Goal: Task Accomplishment & Management: Manage account settings

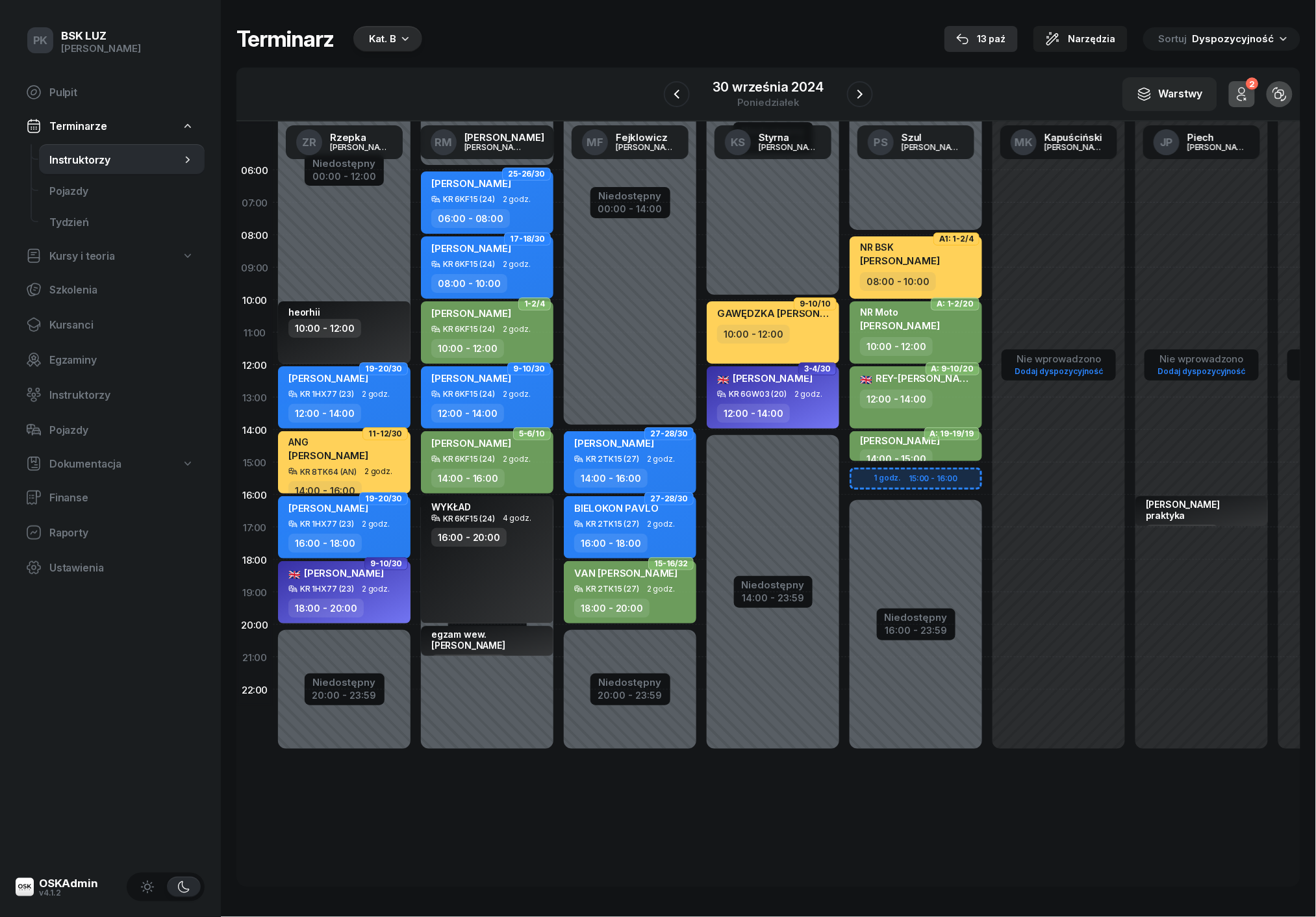
click at [994, 33] on div "[DATE]" at bounding box center [981, 39] width 50 height 15
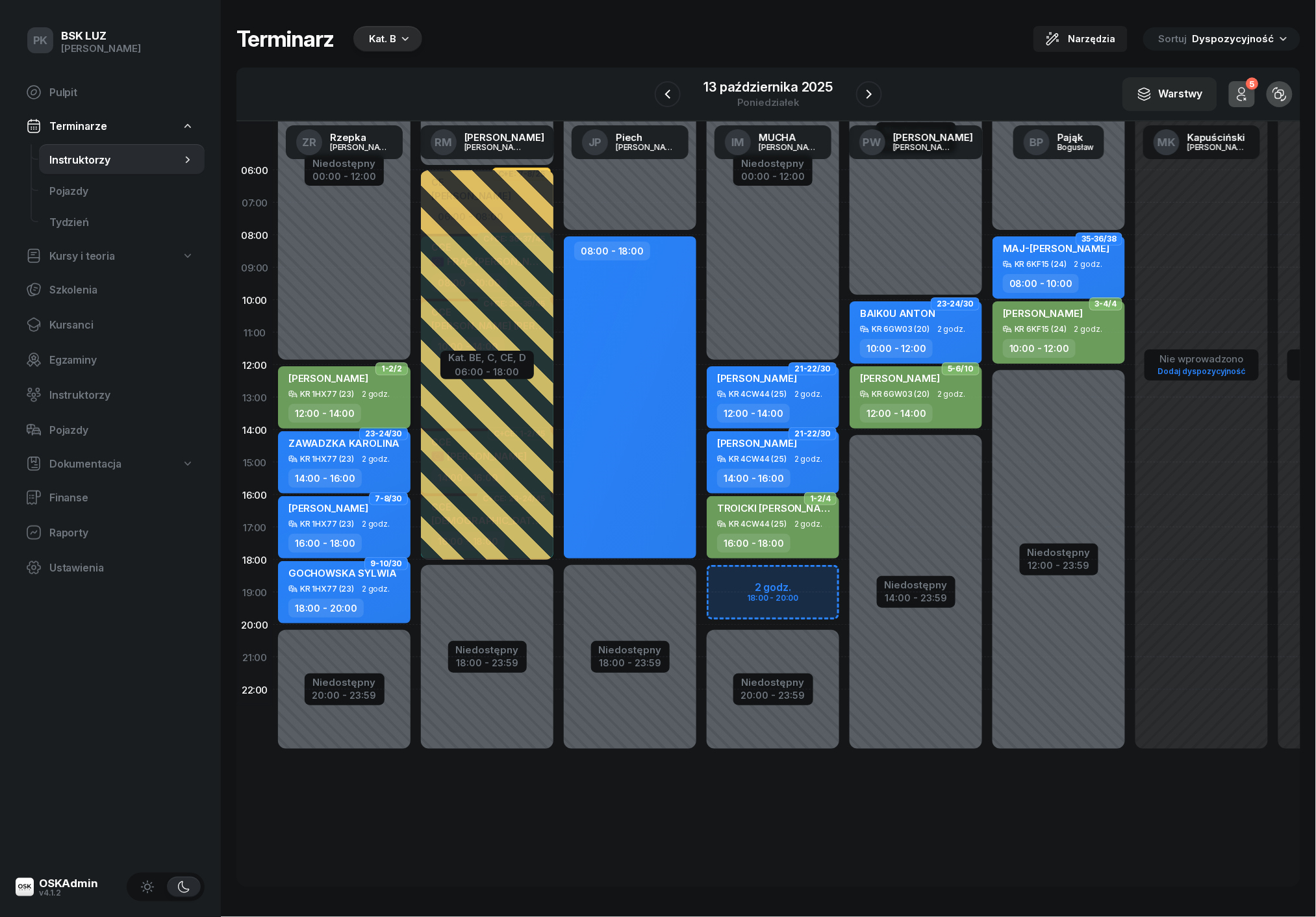
click at [323, 386] on div "MAJKA WIKTORIA" at bounding box center [328, 380] width 80 height 18
select select "12"
select select "14"
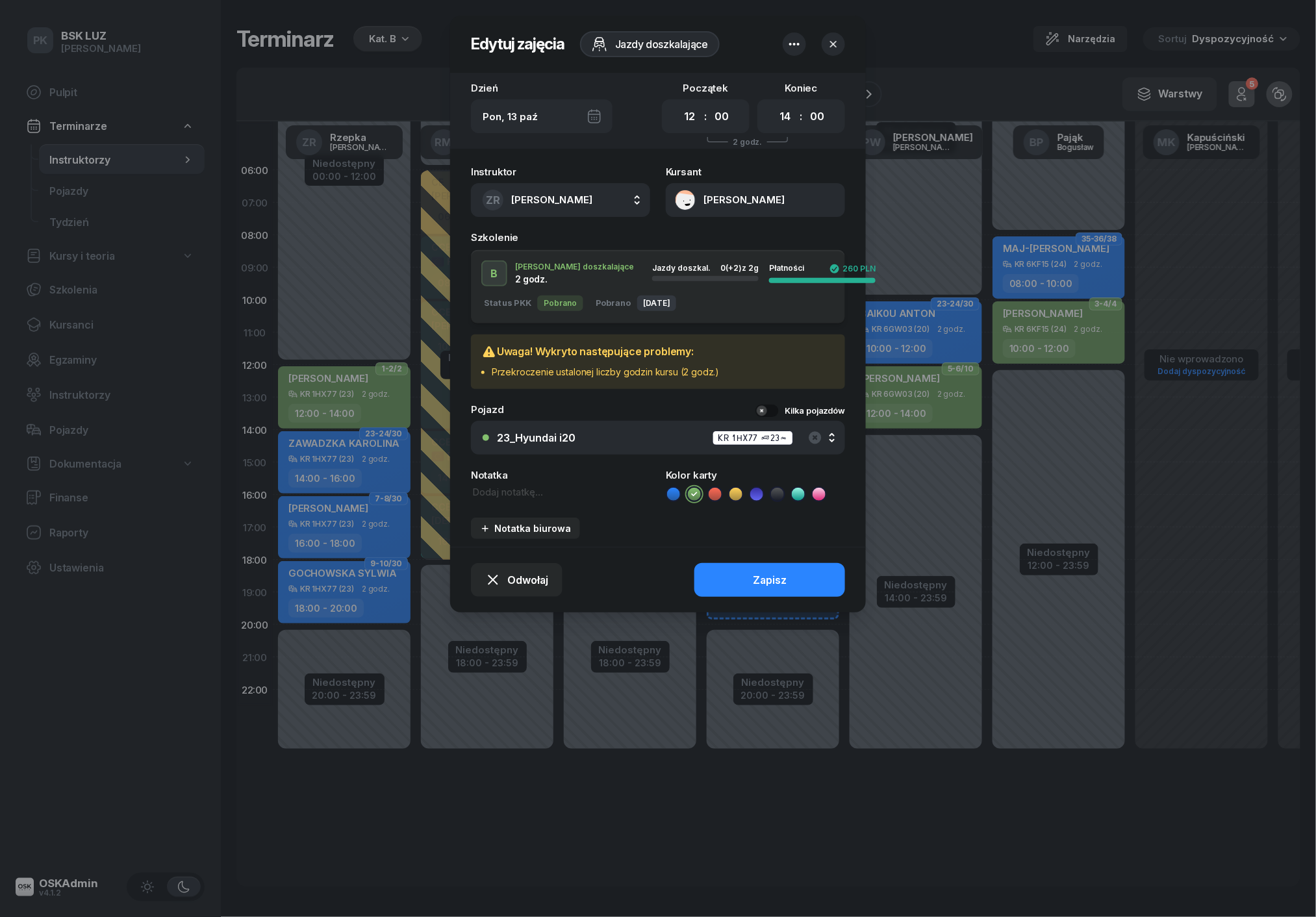
click at [661, 357] on h3 "Uwaga! Wykryto następujące problemy:" at bounding box center [600, 352] width 238 height 15
click at [789, 40] on icon "button" at bounding box center [794, 44] width 15 height 15
click at [702, 188] on button "MAJKA WIKTORIA" at bounding box center [755, 200] width 180 height 33
click at [707, 195] on button "MAJKA WIKTORIA" at bounding box center [755, 200] width 180 height 33
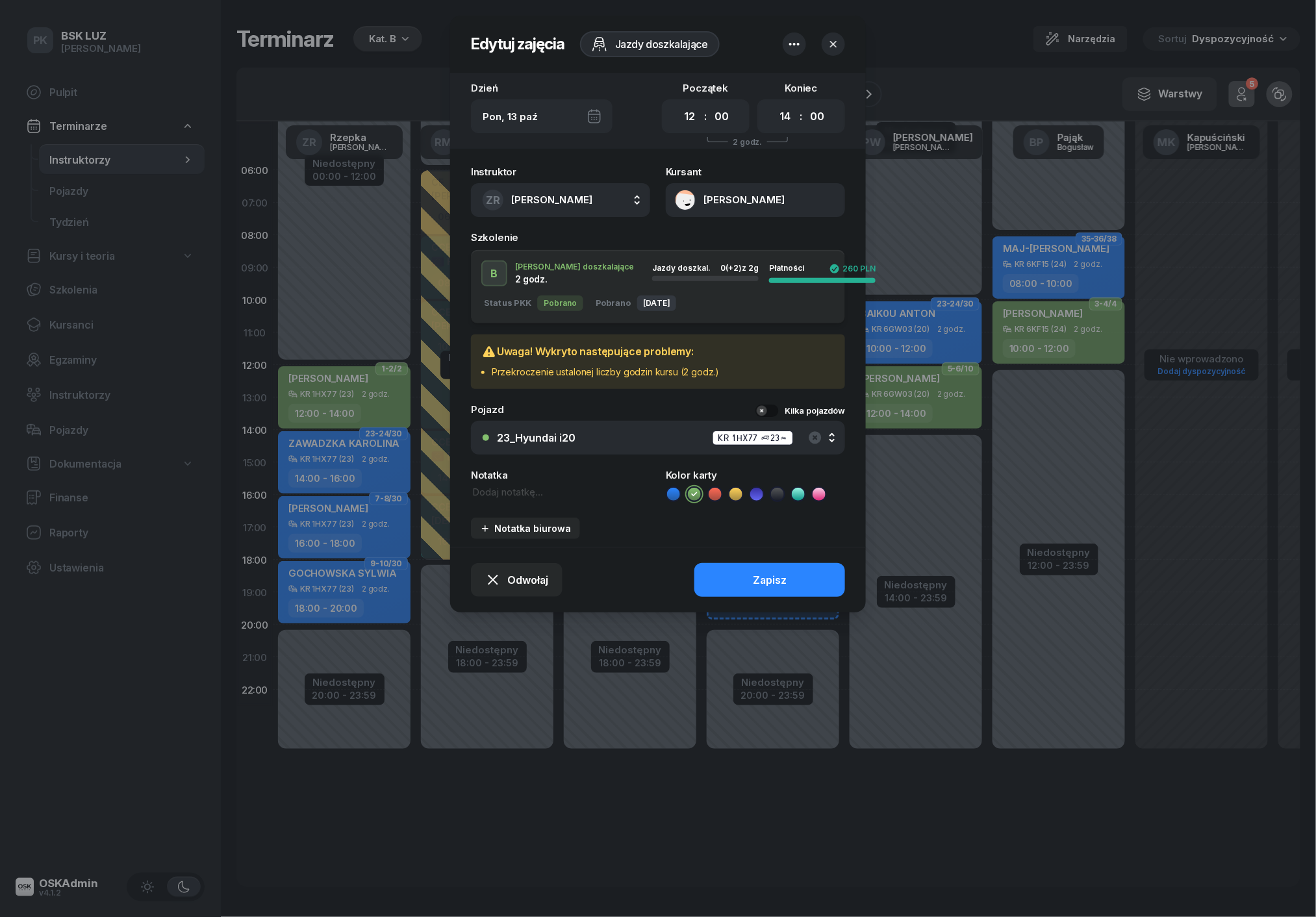
click at [723, 302] on div "B J. doszkalające 2 godz. Jazdy doszkal. 0 (+2) z 2g Płatności 260 PLN Status P…" at bounding box center [658, 287] width 374 height 74
click at [728, 357] on div "Uwaga! Wykryto następujące problemy: Przekroczenie ustalonej liczby godzin kurs…" at bounding box center [658, 361] width 354 height 33
click at [536, 574] on span "Odwołaj" at bounding box center [528, 580] width 41 height 12
click at [840, 48] on button "button" at bounding box center [833, 44] width 24 height 24
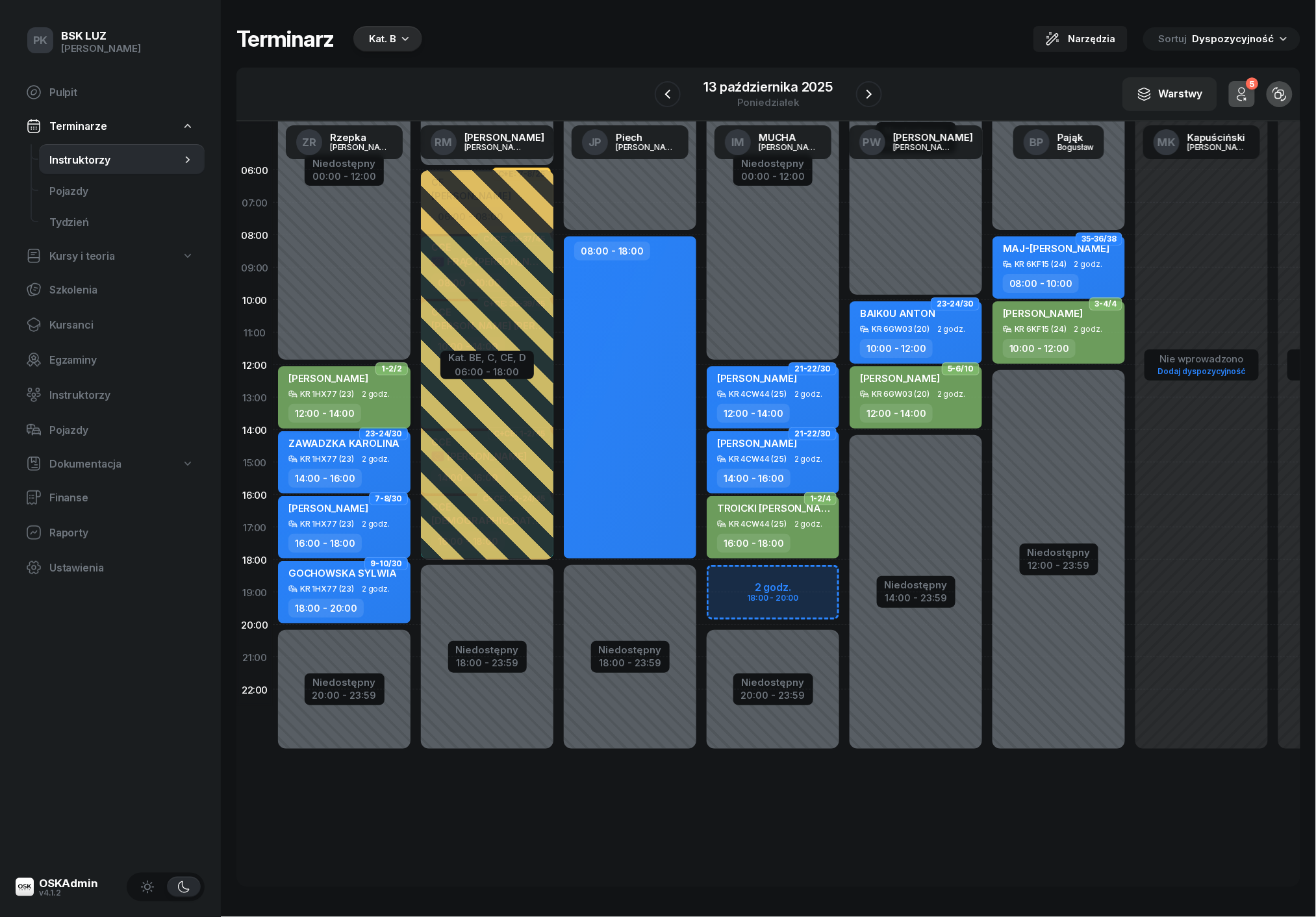
click at [377, 407] on div "12:00 - 14:00" at bounding box center [345, 413] width 114 height 19
click at [358, 401] on div "MAJKA WIKTORIA KR 1HX77 (23) 2 godz. 12:00 - 14:00" at bounding box center [345, 398] width 132 height 62
select select "12"
select select "14"
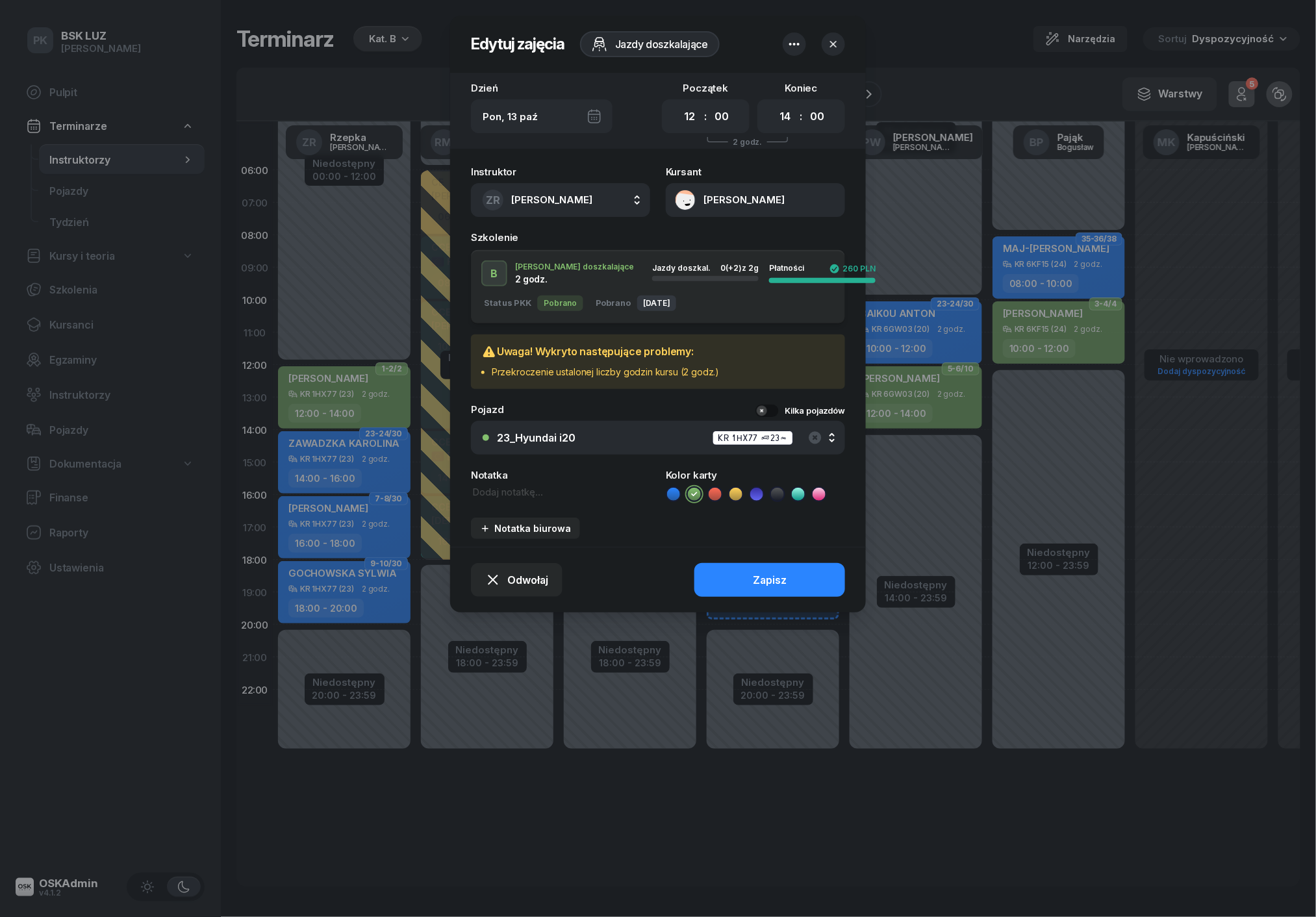
click at [732, 202] on button "MAJKA WIKTORIA" at bounding box center [755, 200] width 180 height 33
click at [736, 237] on div "Otwórz profil" at bounding box center [708, 242] width 63 height 11
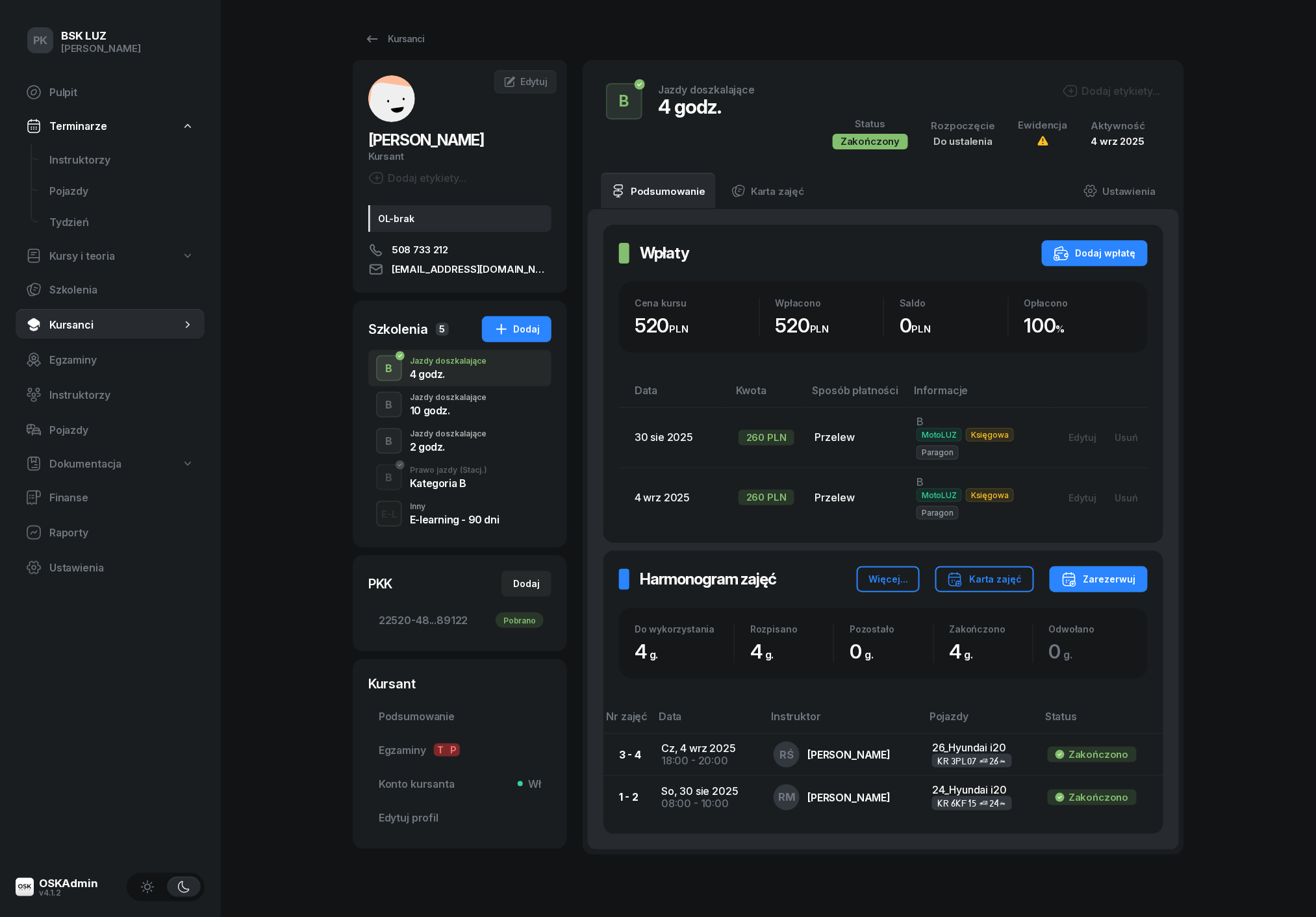
click at [468, 413] on div "10 godz." at bounding box center [448, 411] width 77 height 11
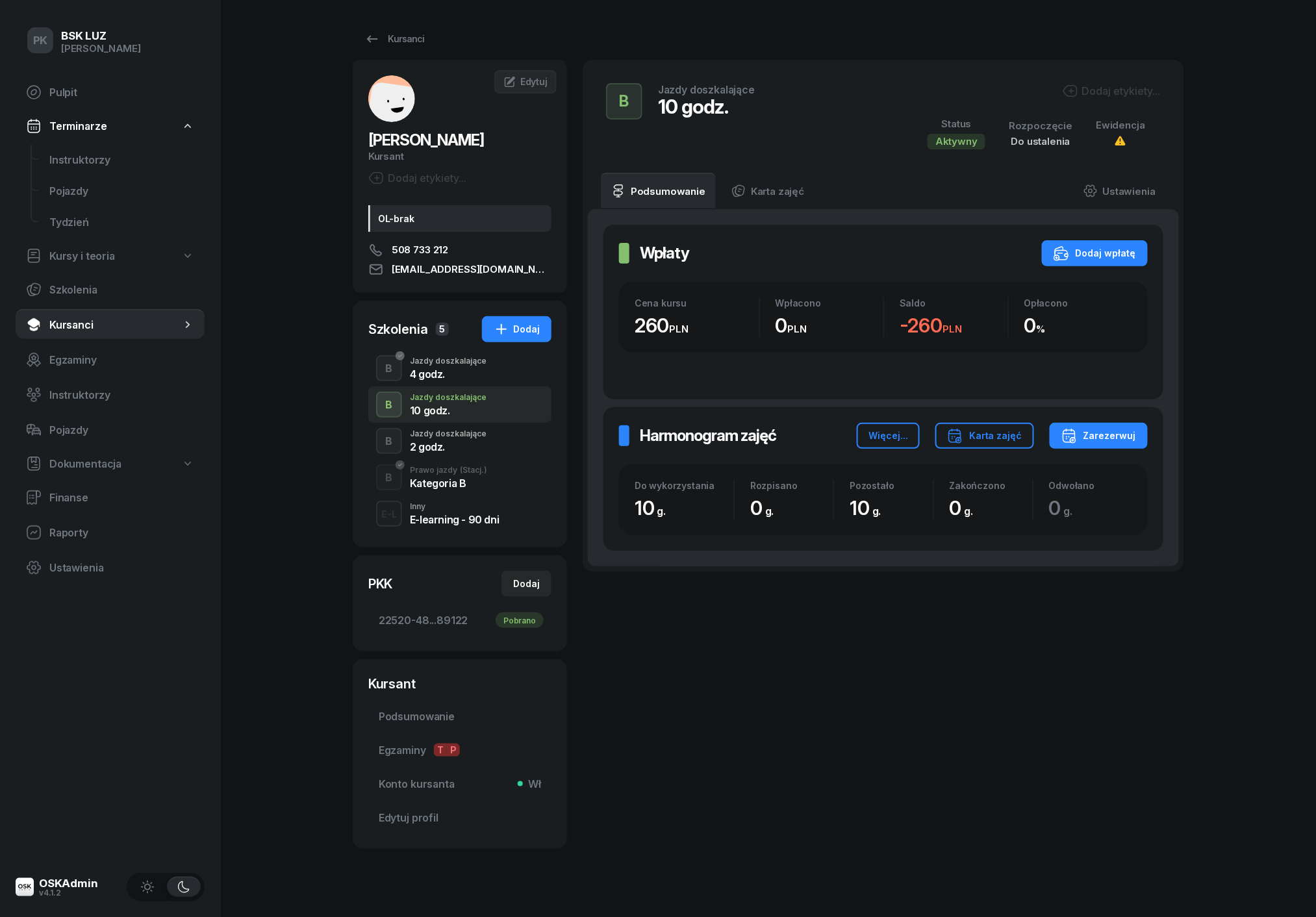
click at [466, 442] on div "2 godz." at bounding box center [448, 447] width 77 height 11
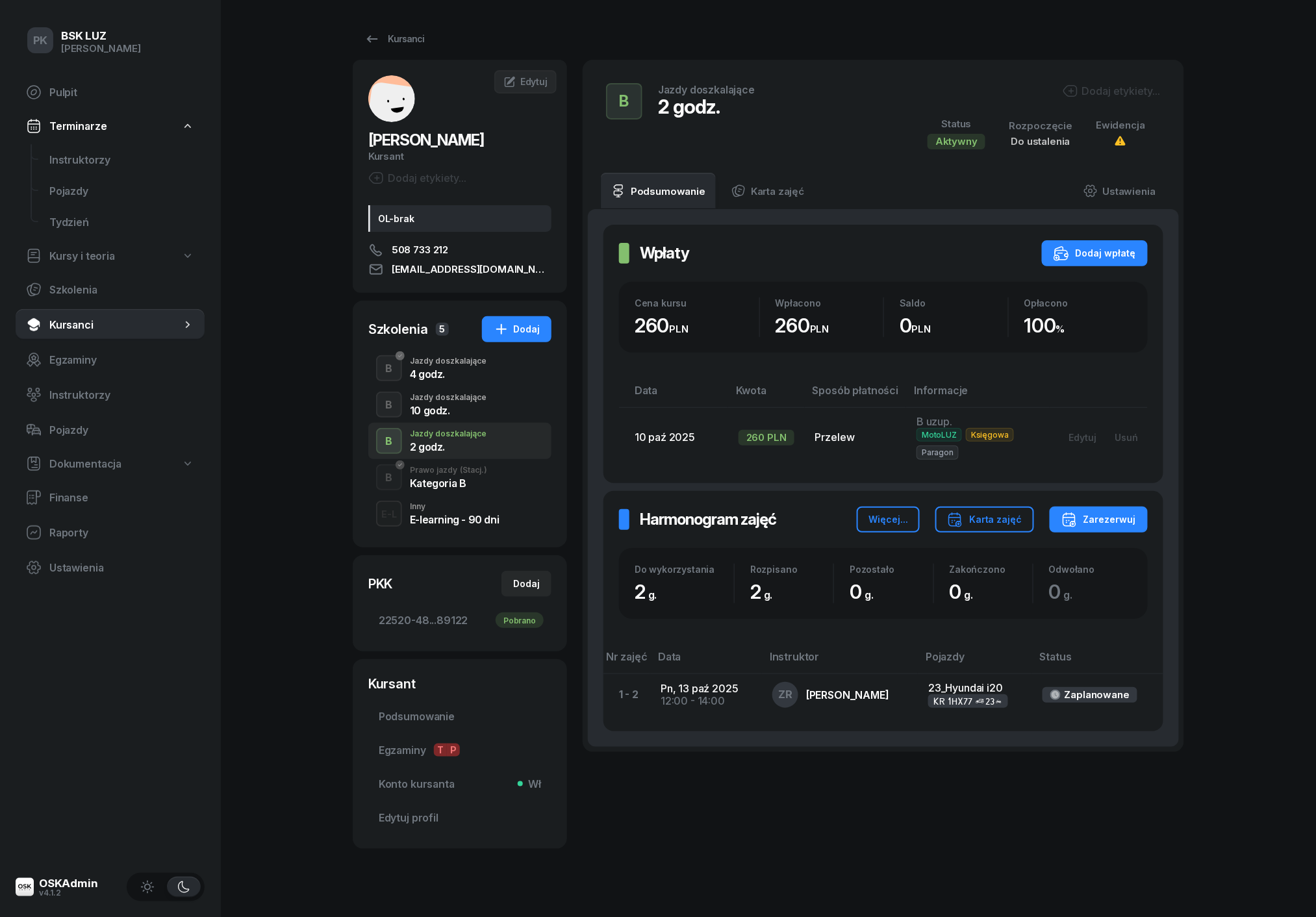
click at [1115, 99] on div "Dodaj etykiety..." at bounding box center [1036, 93] width 249 height 20
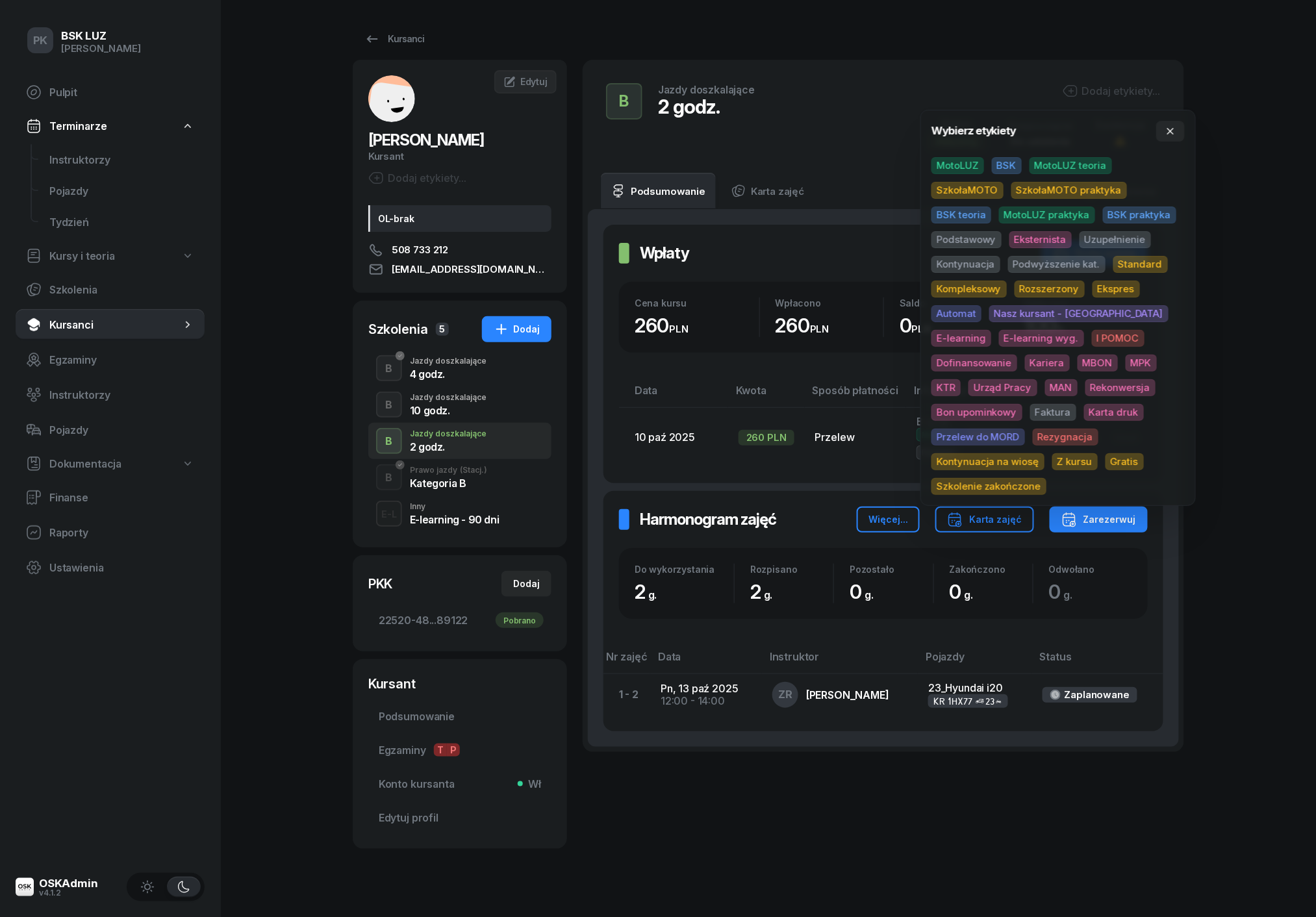
click at [962, 161] on span "MotoLUZ" at bounding box center [958, 166] width 52 height 17
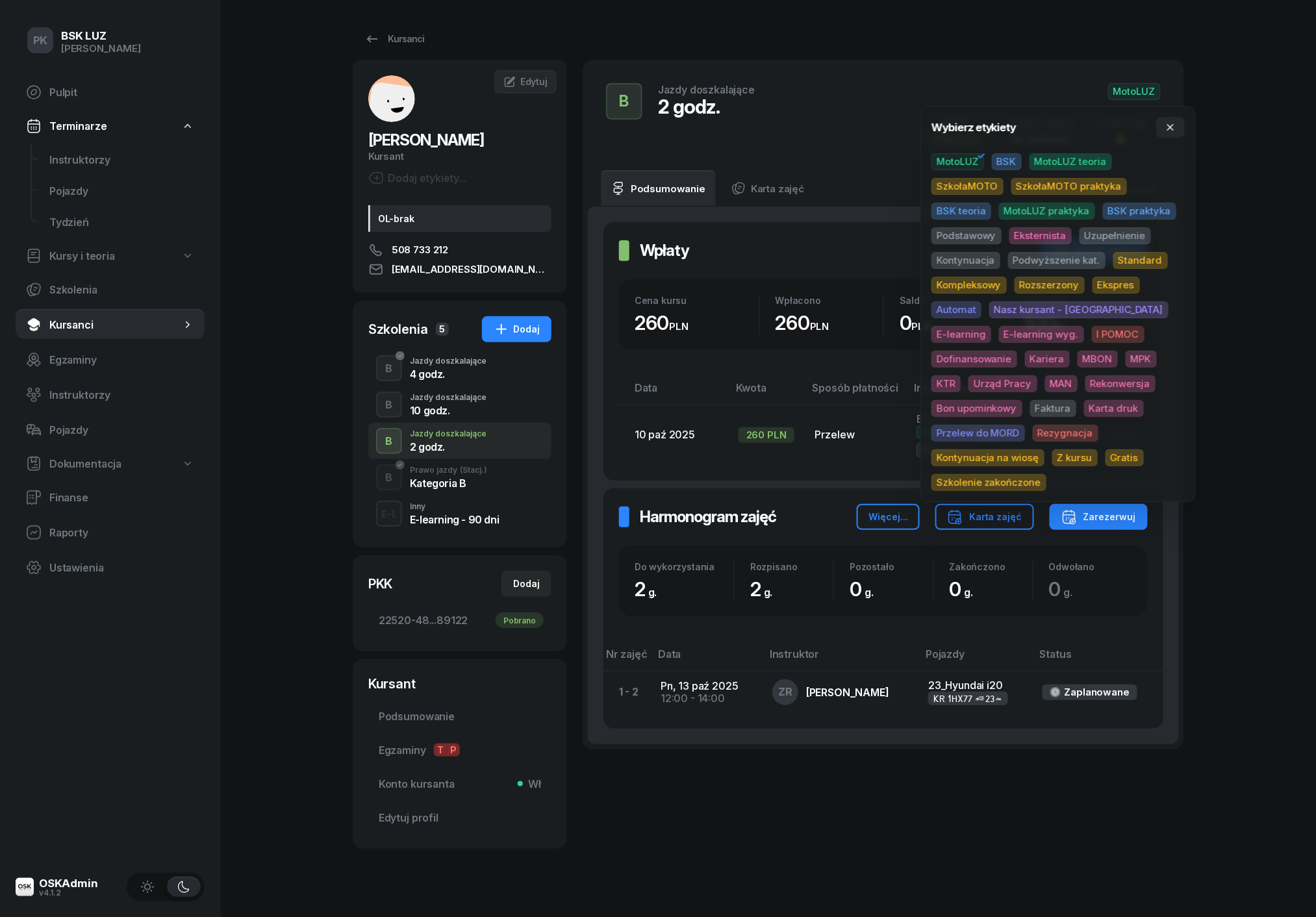
click at [1094, 234] on span "Uzupełnienie" at bounding box center [1115, 236] width 72 height 17
click at [1250, 190] on div "PK BSK LUZ Piotr Klimek Pulpit Terminarze Instruktorzy Pojazdy Tydzień Kursy i …" at bounding box center [658, 468] width 1316 height 937
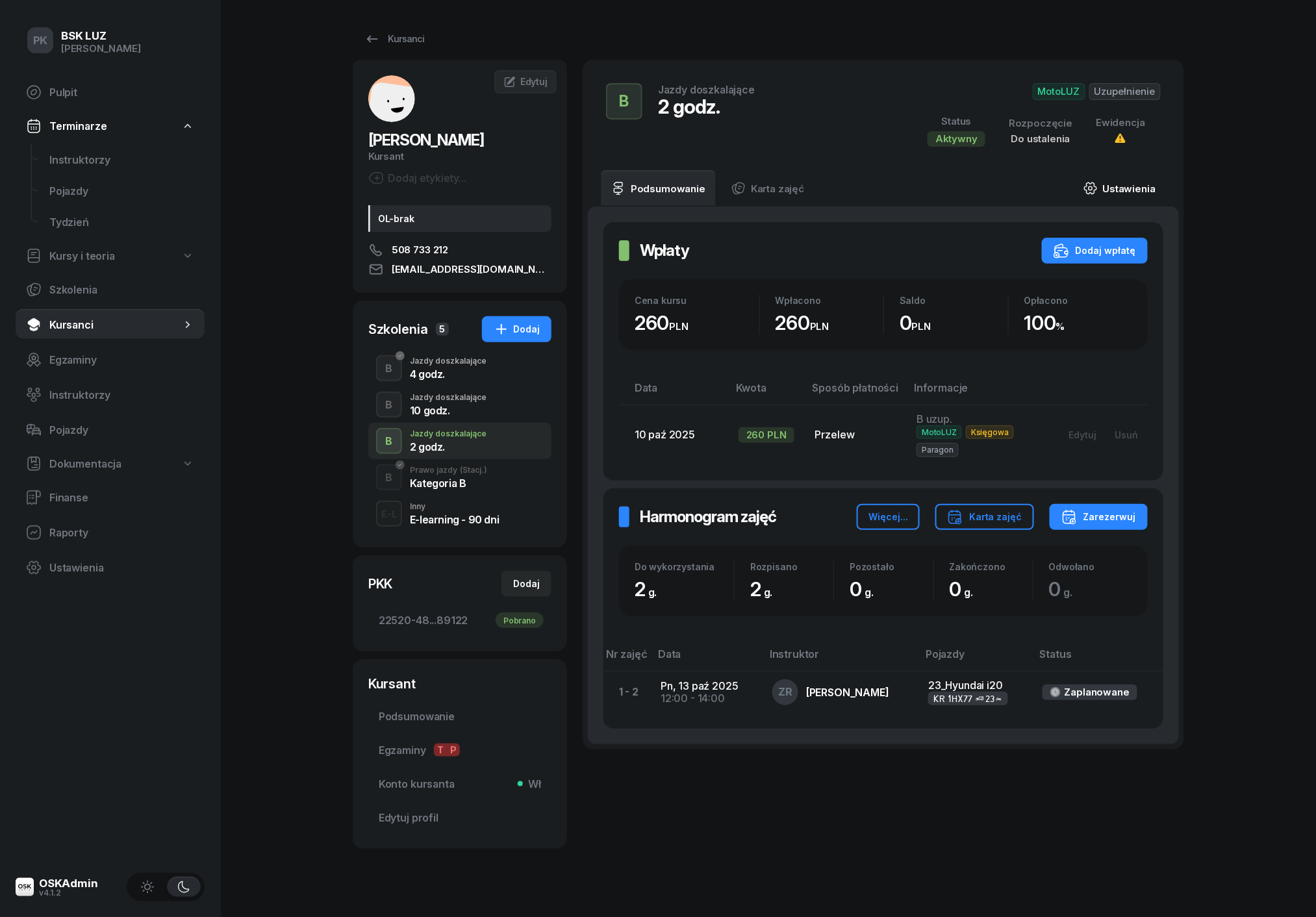
click at [1140, 188] on link "Ustawienia" at bounding box center [1120, 189] width 93 height 36
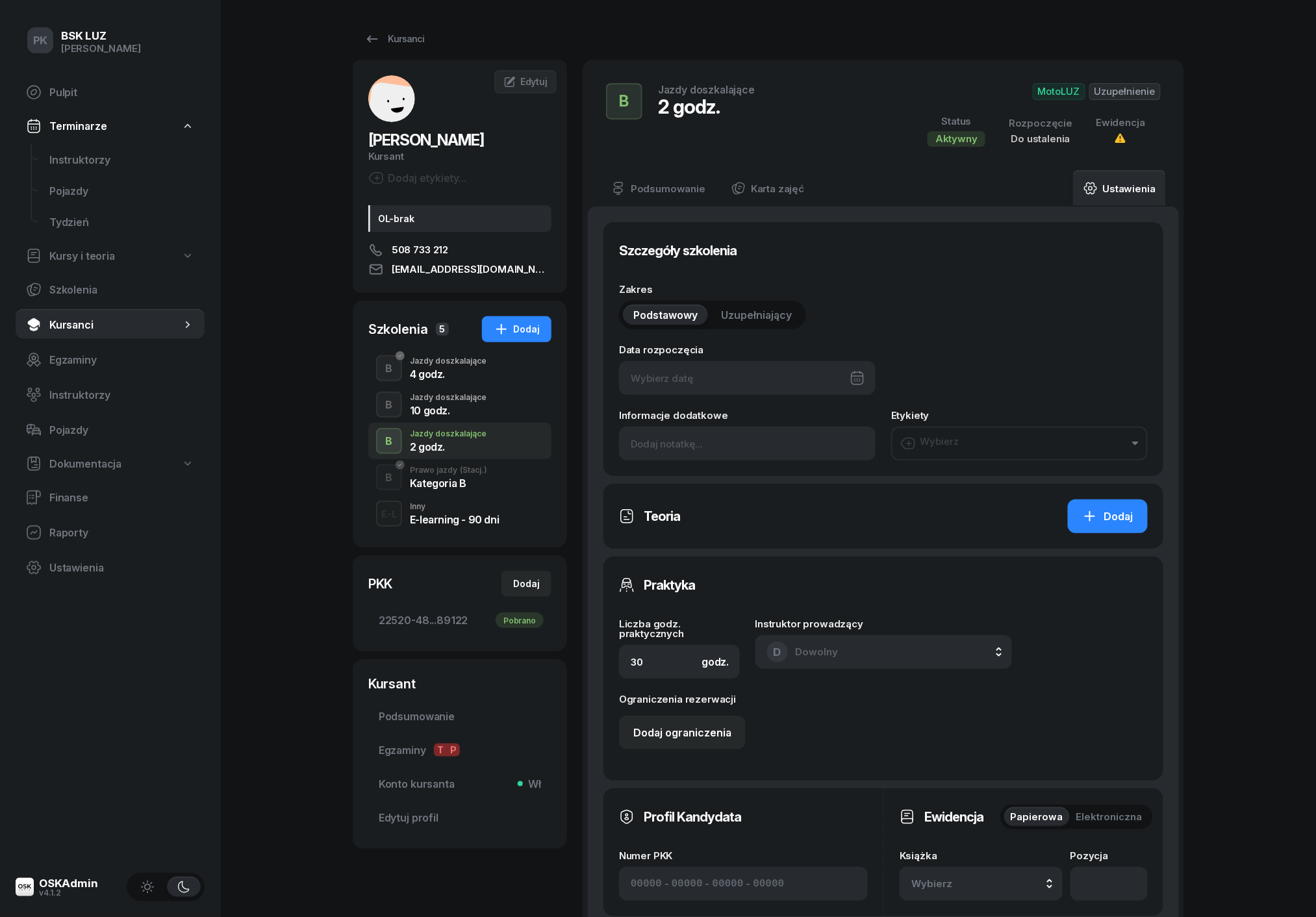
type input "2"
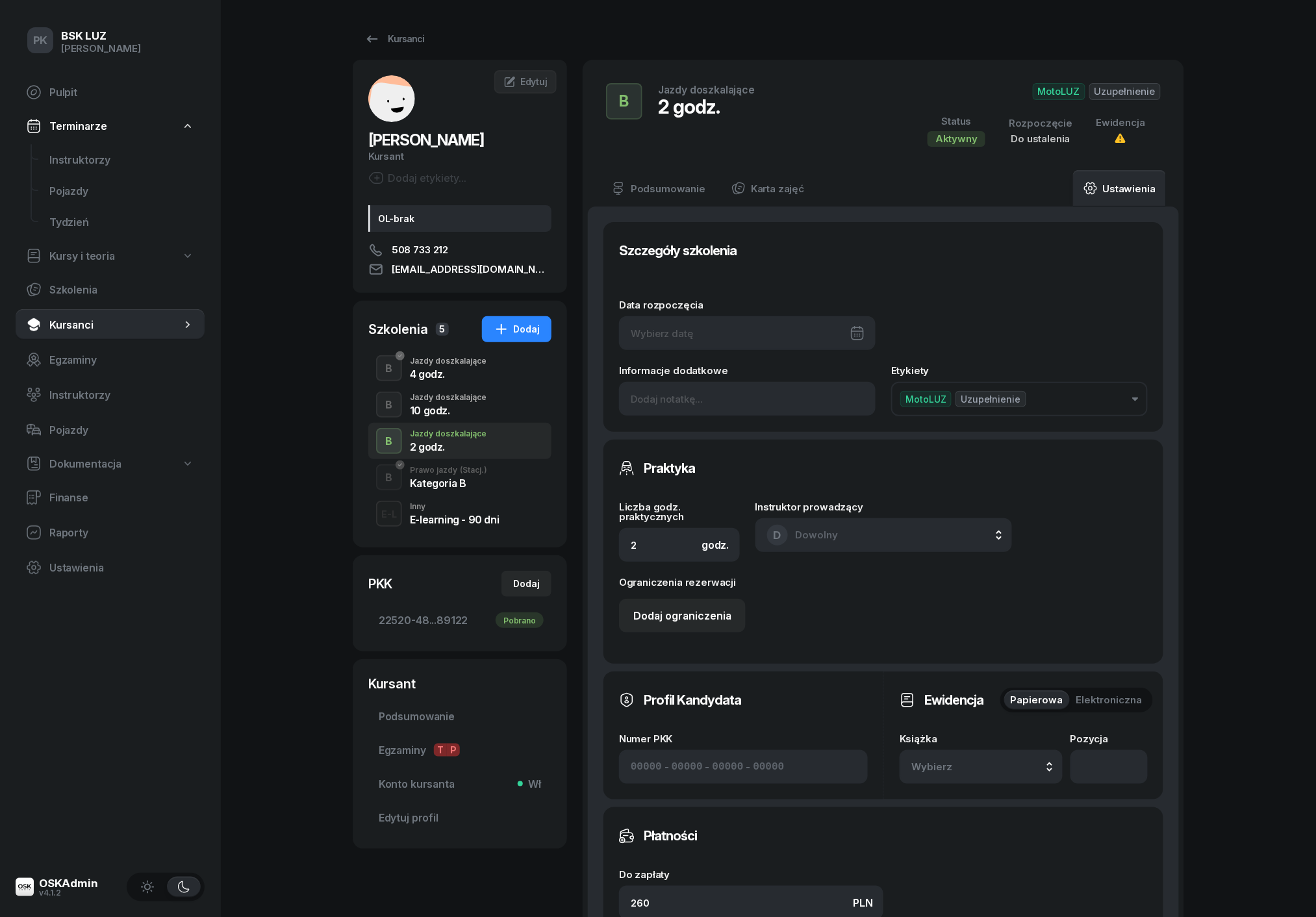
click at [951, 769] on button "Wybierz" at bounding box center [981, 766] width 163 height 33
click at [971, 668] on span "Domyślna" at bounding box center [990, 669] width 38 height 8
click at [772, 321] on div at bounding box center [747, 333] width 256 height 33
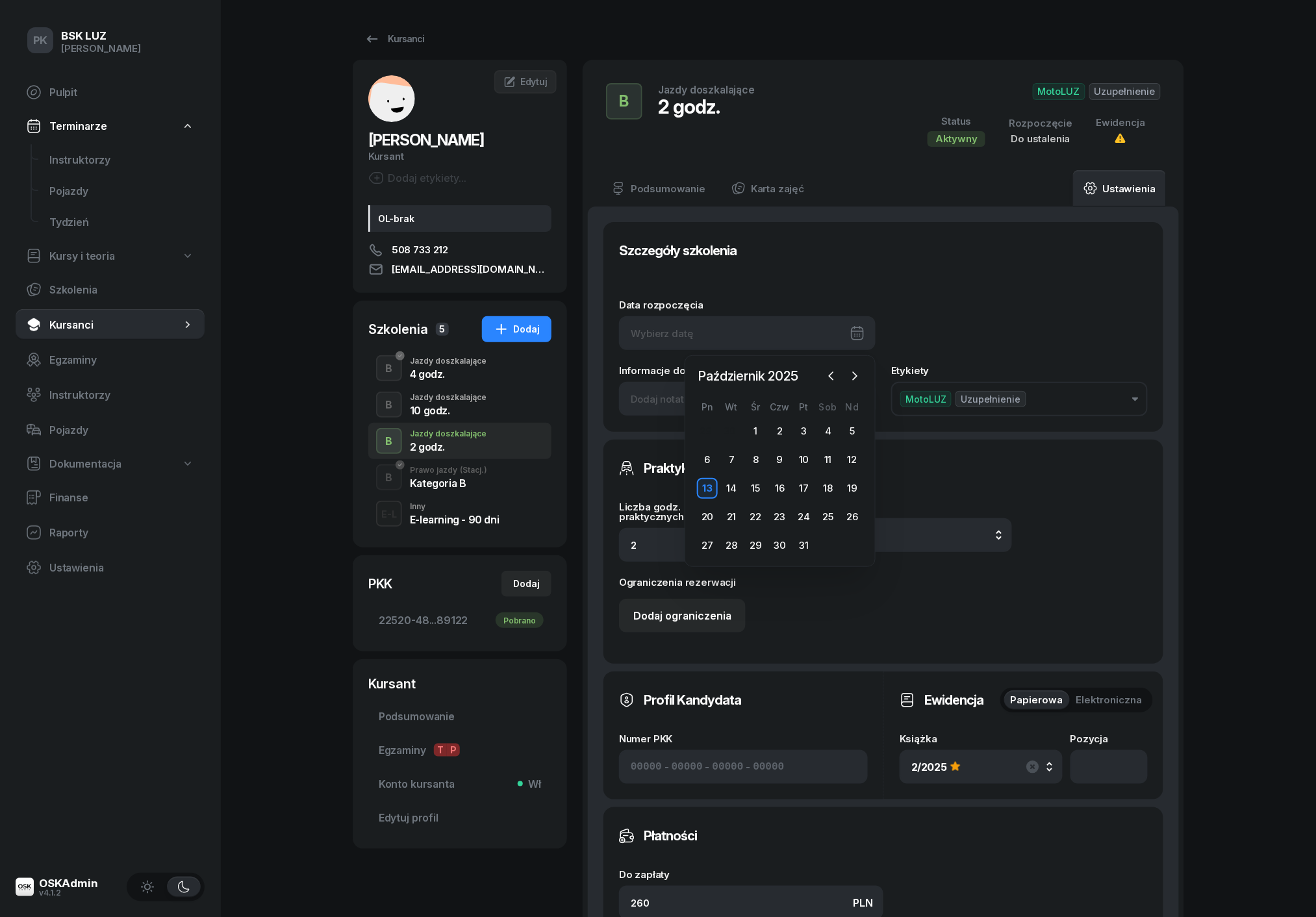
click at [714, 487] on div "13" at bounding box center [707, 488] width 21 height 21
type input "13/10/2025"
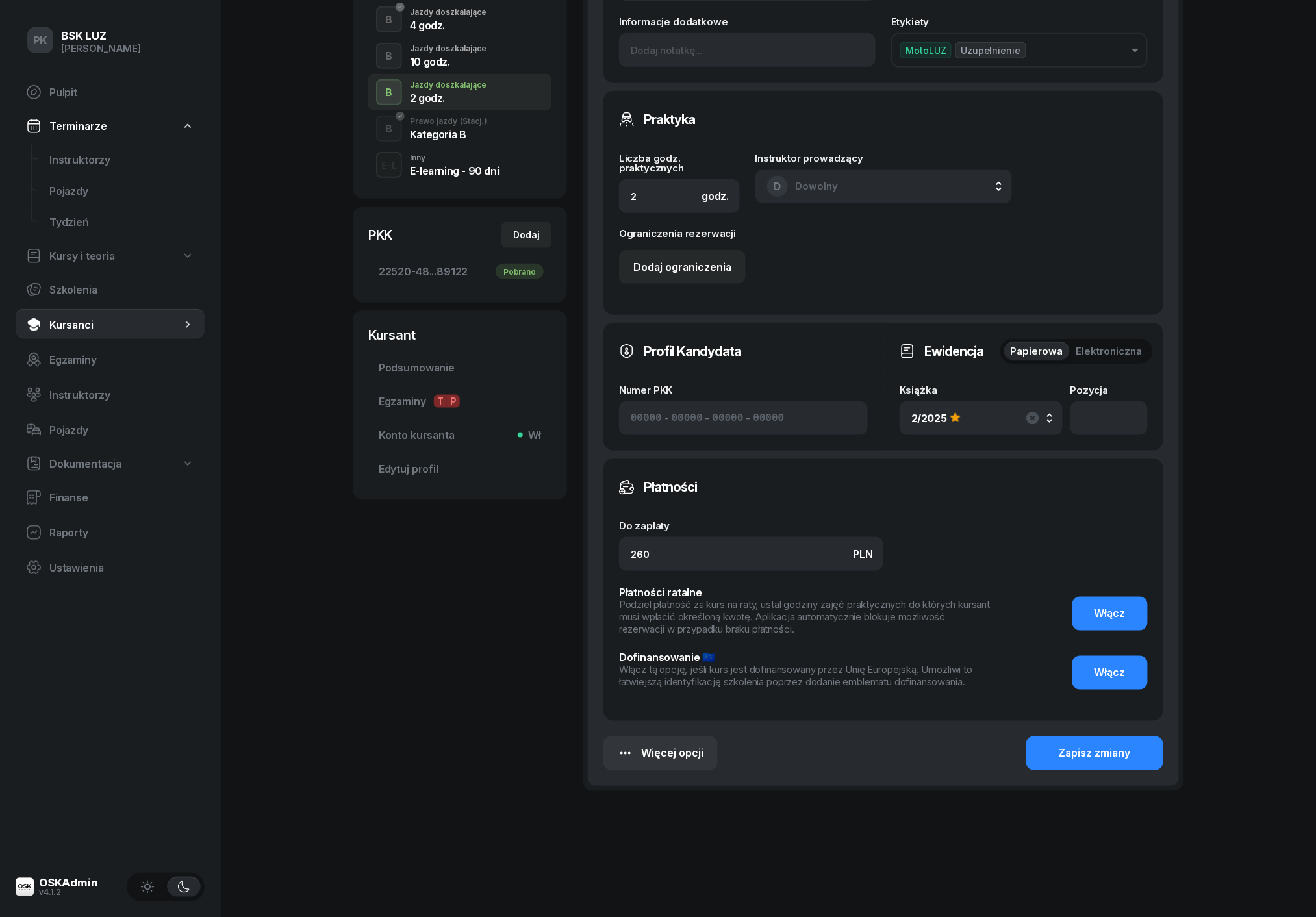
scroll to position [347, 0]
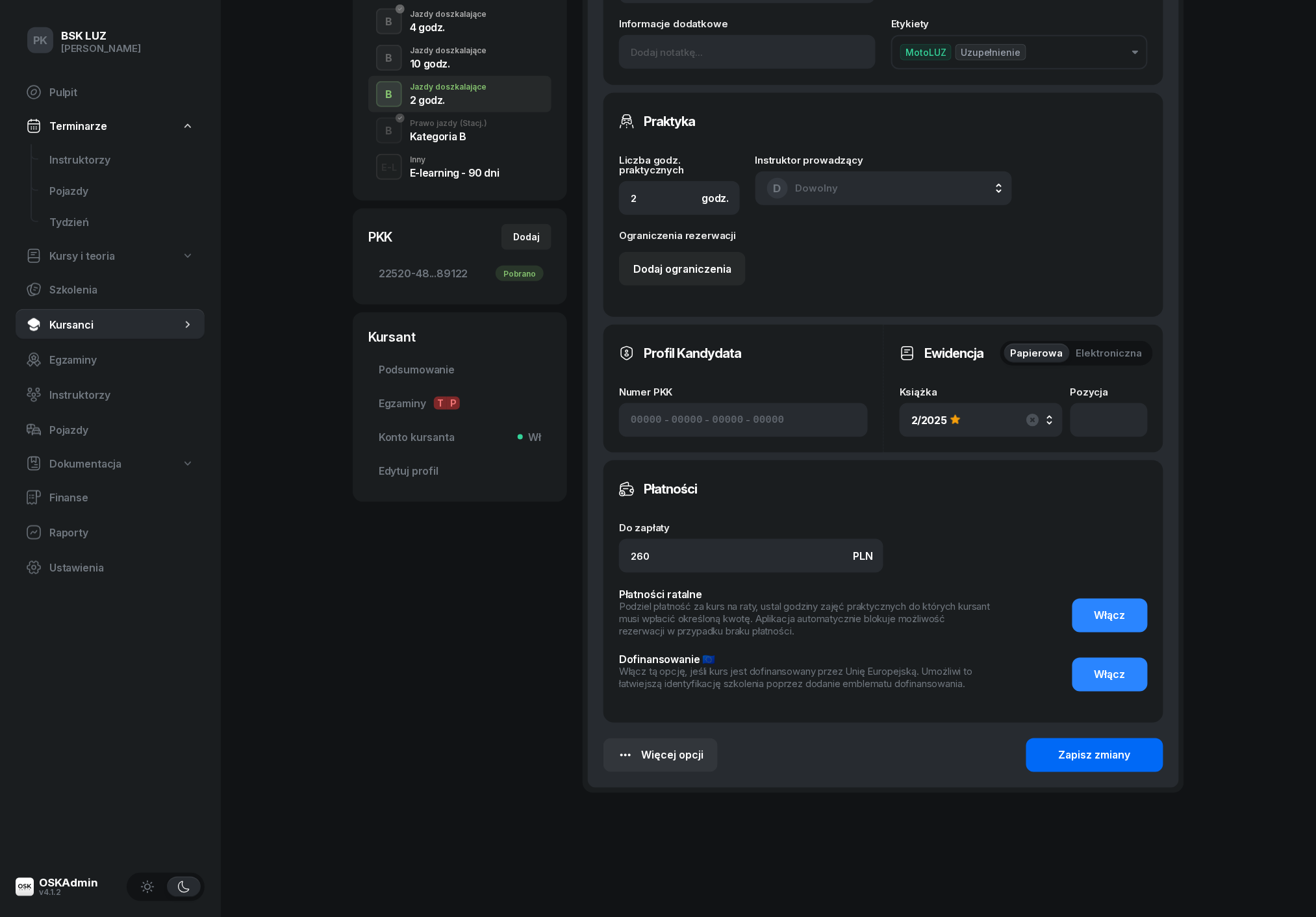
click at [1082, 758] on button "Zapisz zmiany" at bounding box center [1095, 755] width 137 height 33
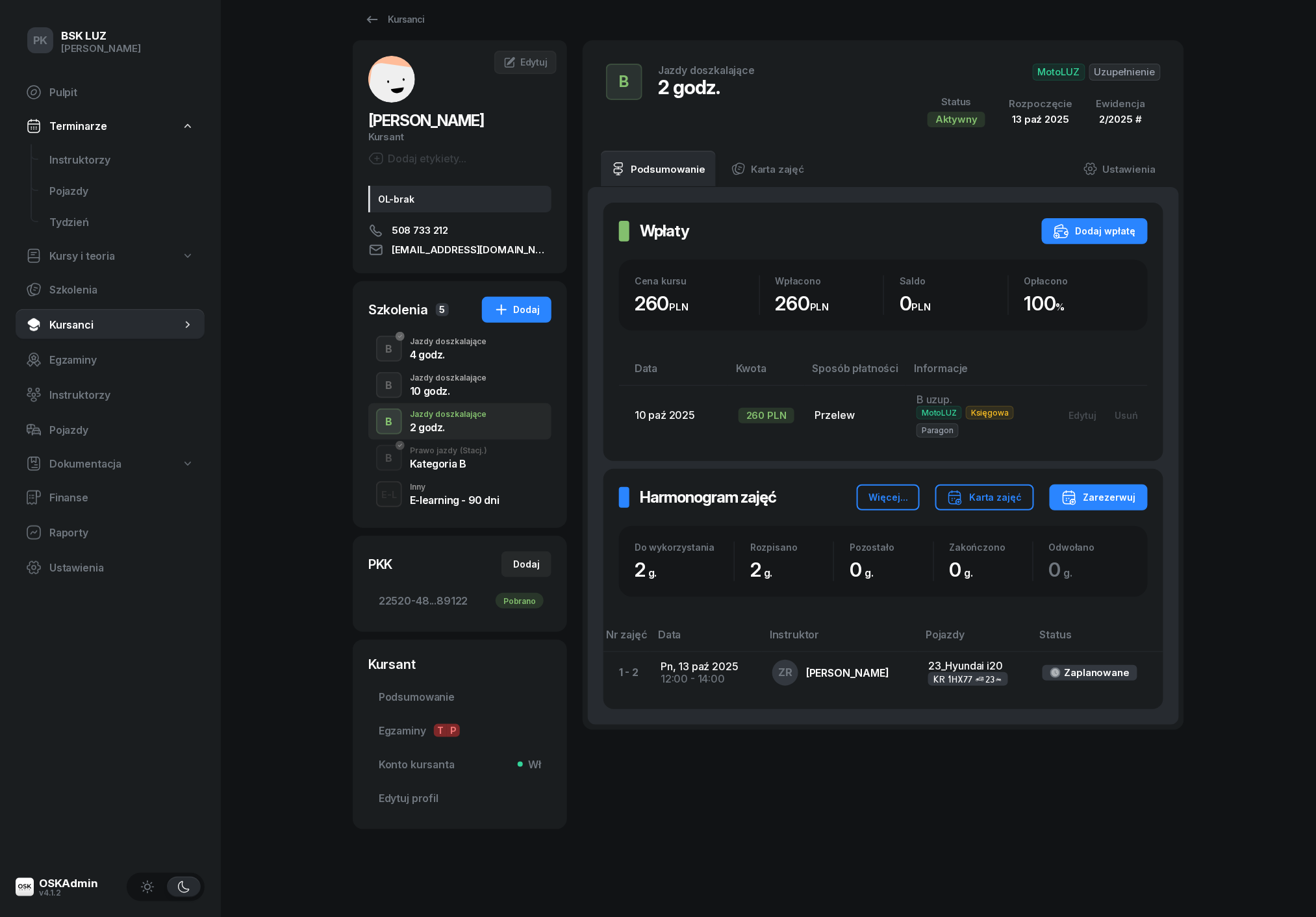
click at [474, 389] on div "10 godz." at bounding box center [448, 391] width 77 height 11
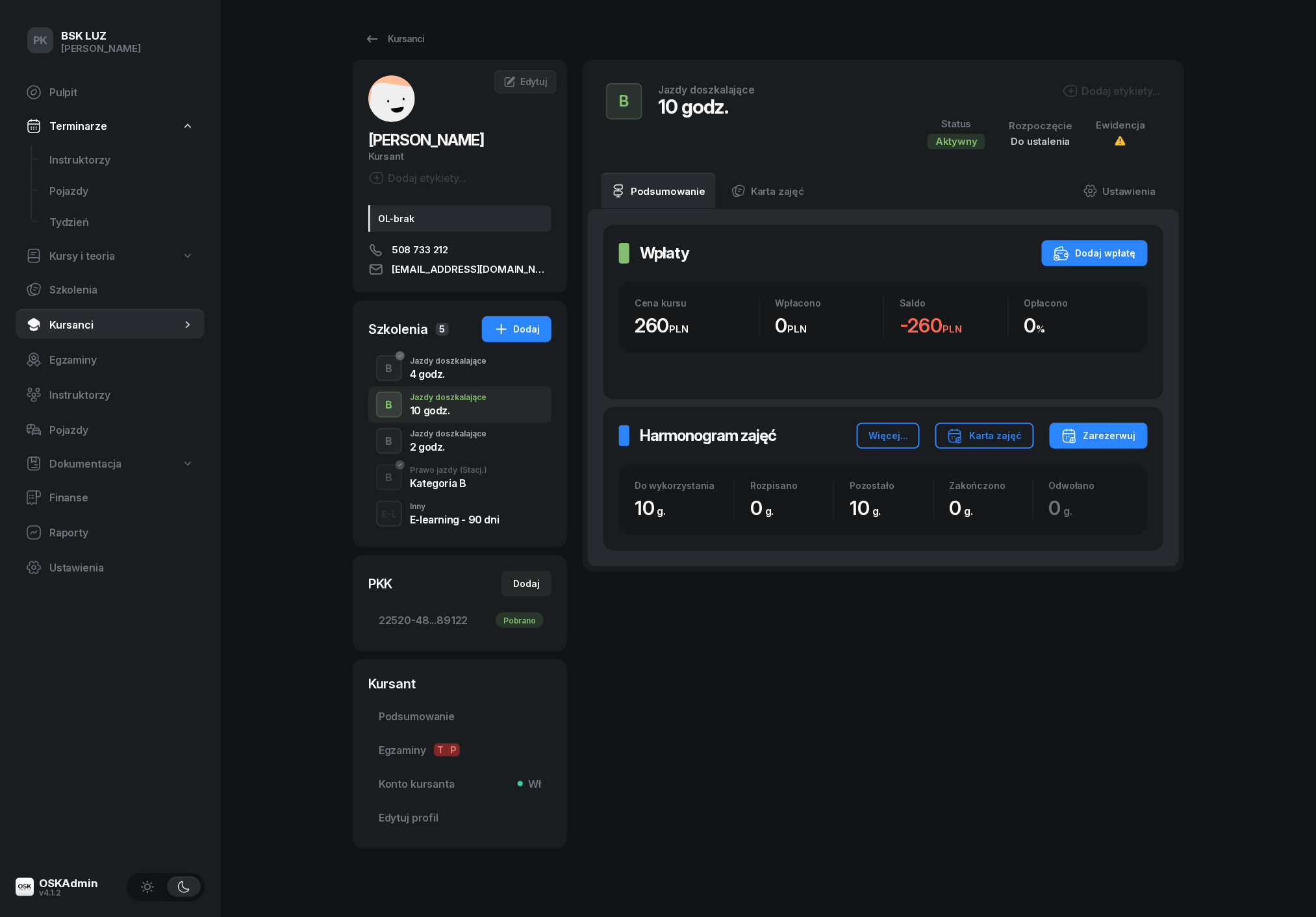
click at [452, 369] on div "4 godz." at bounding box center [448, 374] width 77 height 11
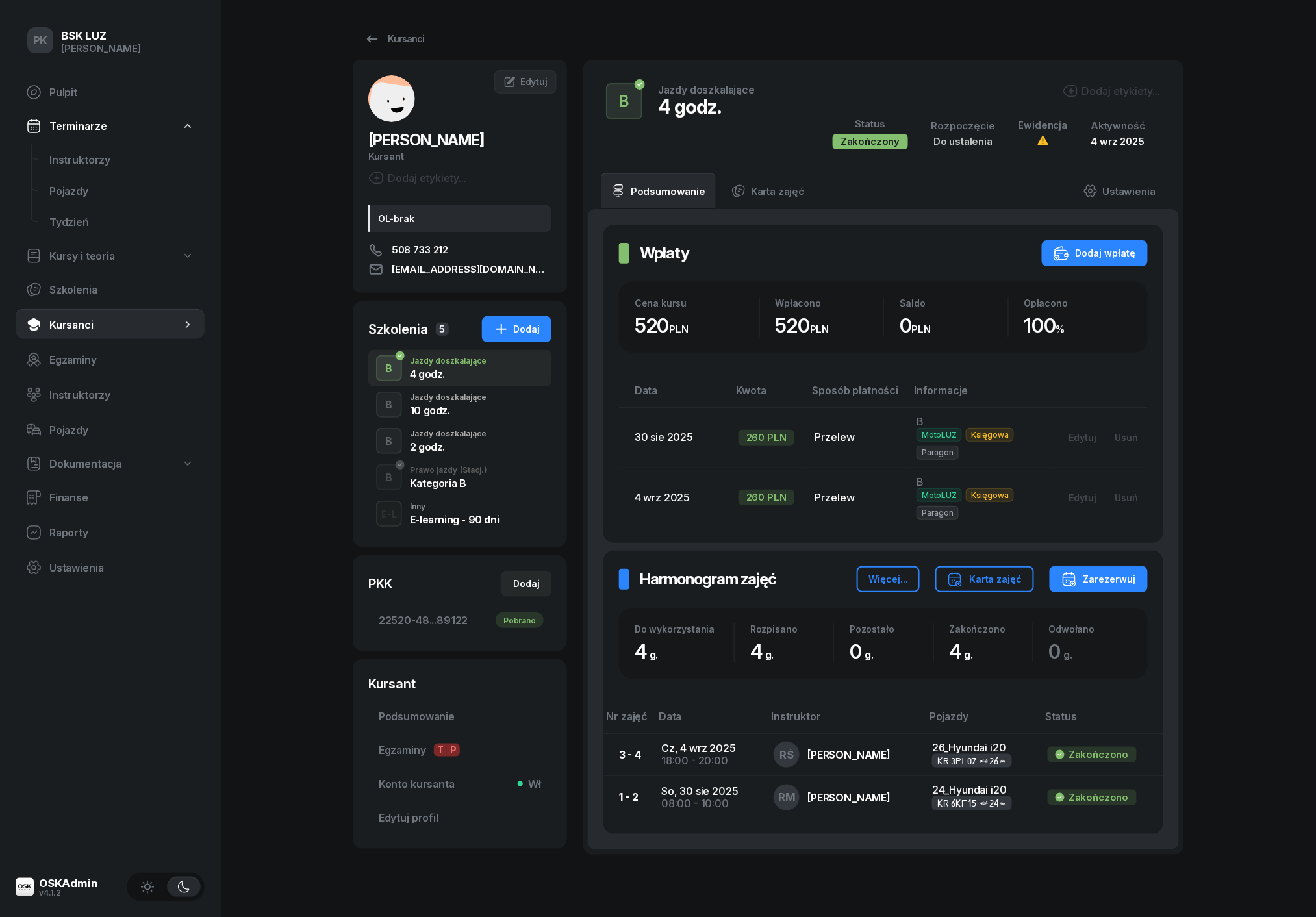
click at [453, 407] on div "10 godz." at bounding box center [448, 411] width 77 height 11
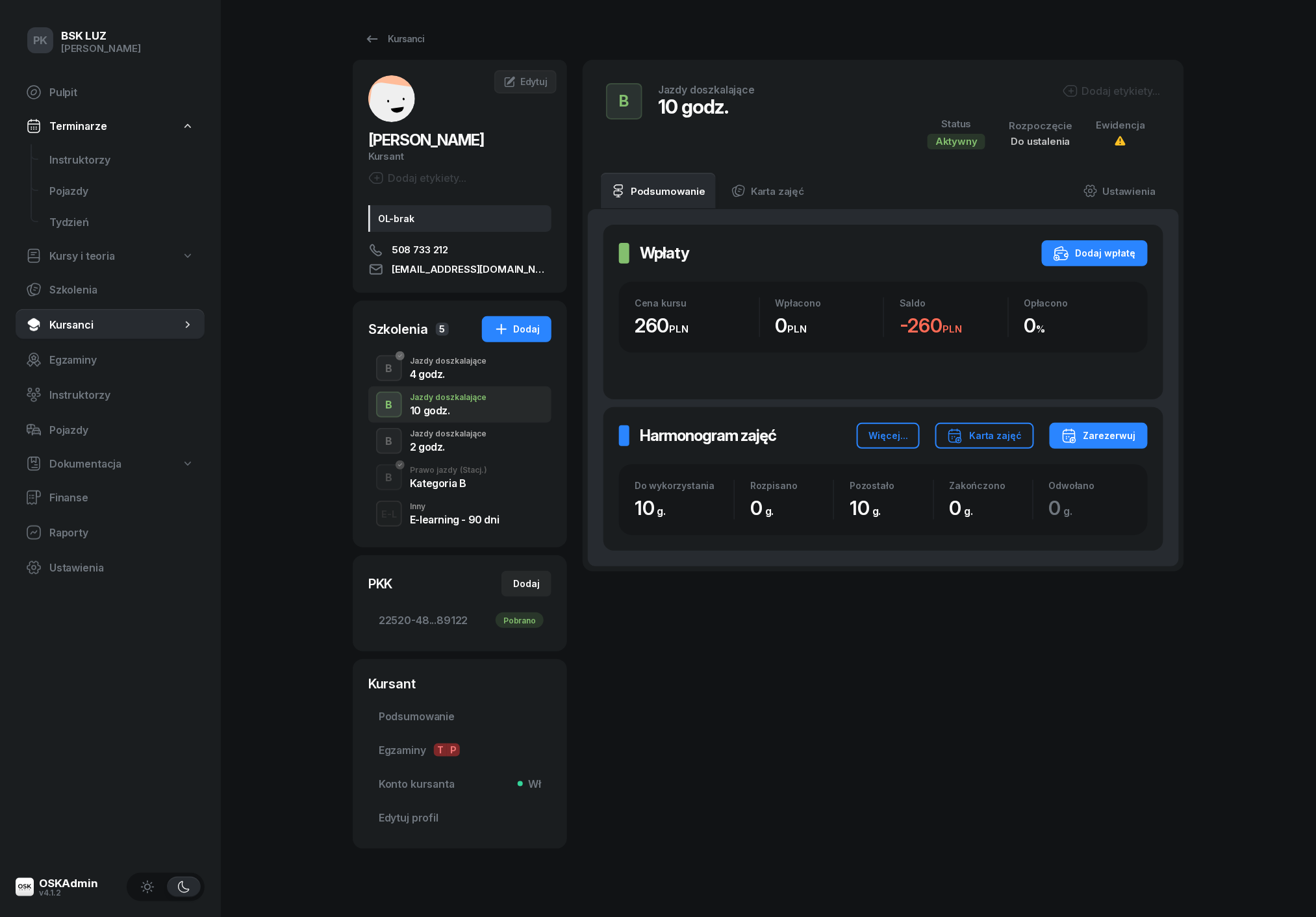
click at [452, 442] on div "2 godz." at bounding box center [448, 447] width 77 height 11
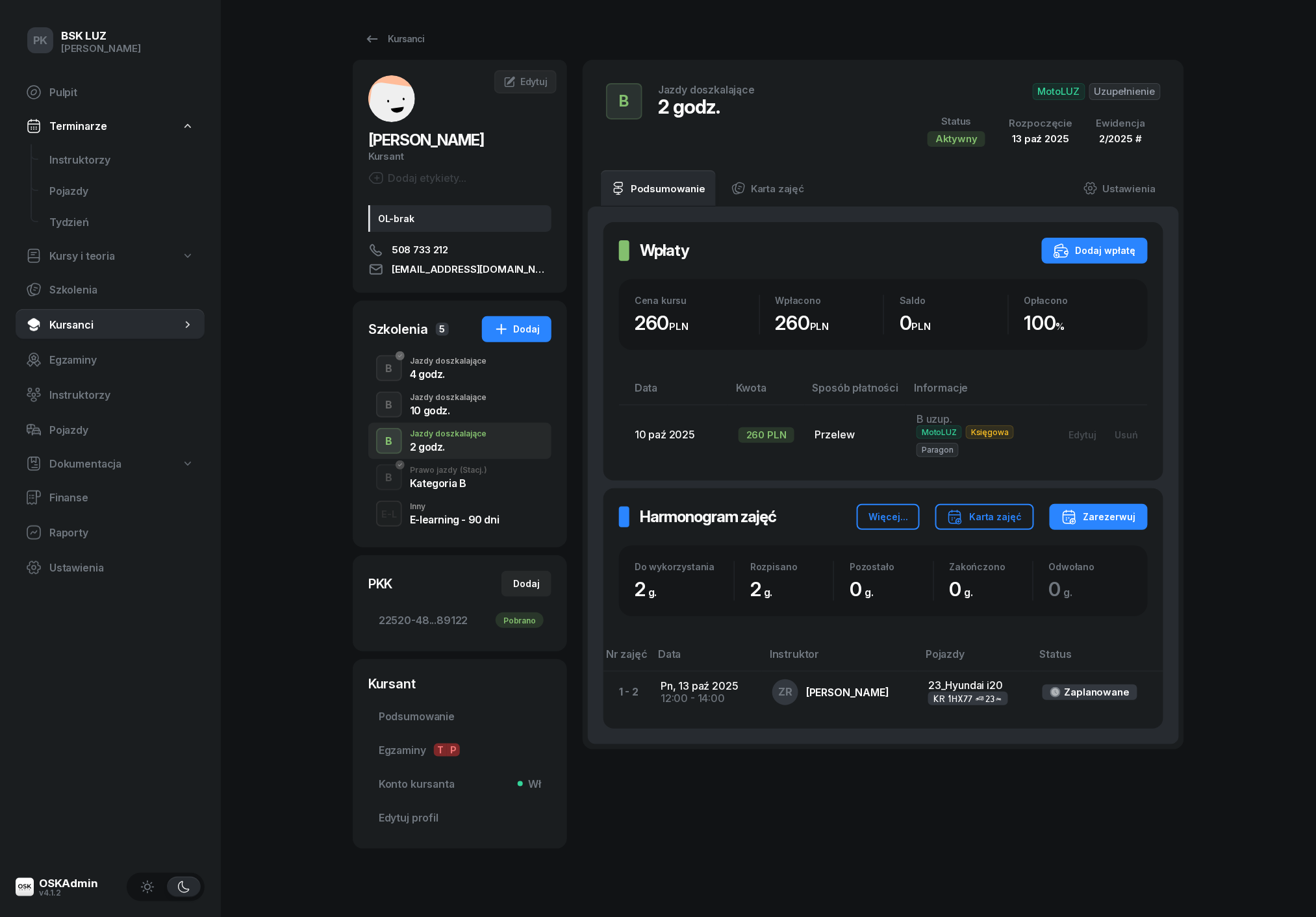
click at [447, 411] on div "10 godz." at bounding box center [448, 411] width 77 height 11
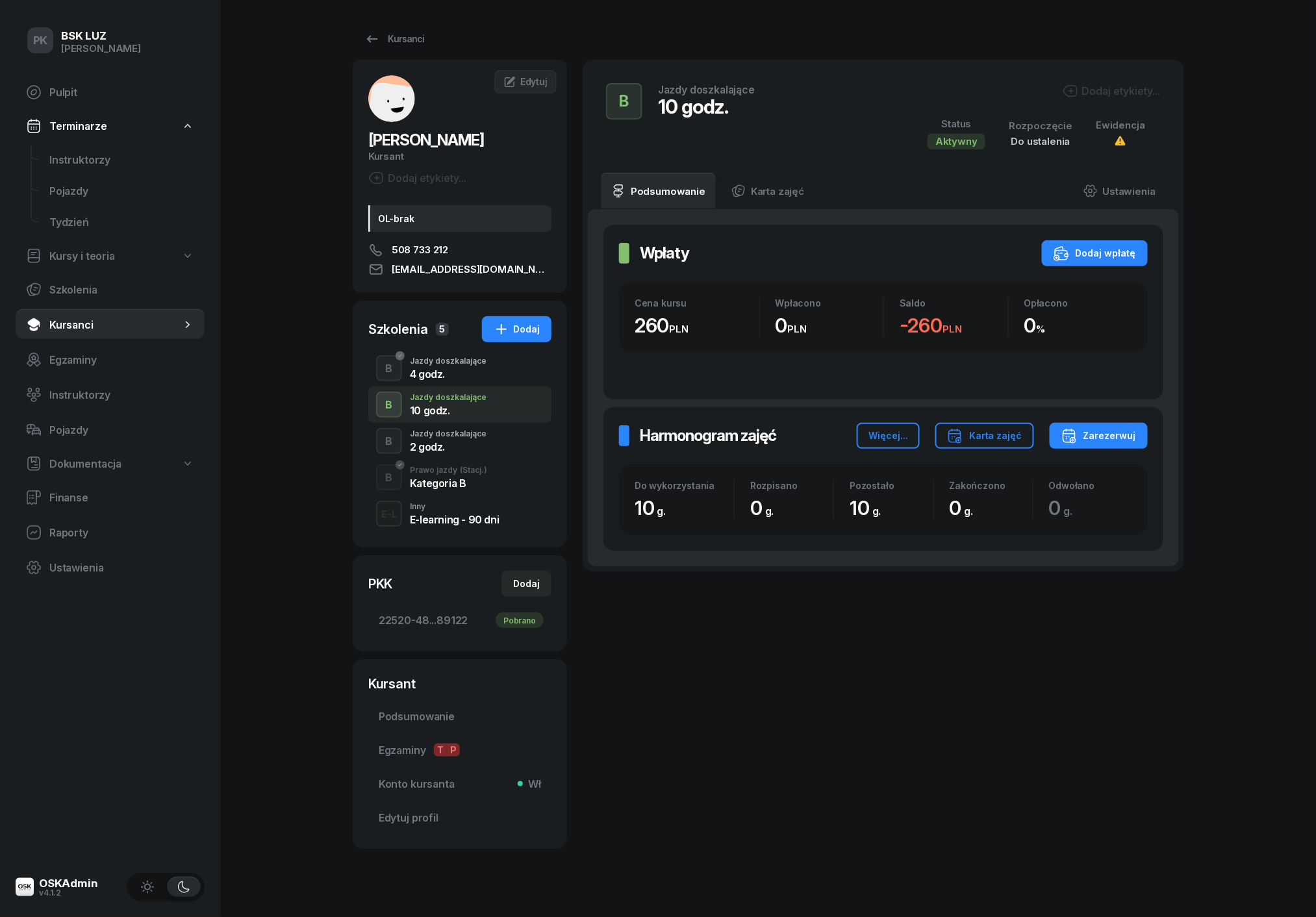
click at [447, 443] on div "2 godz." at bounding box center [448, 447] width 77 height 11
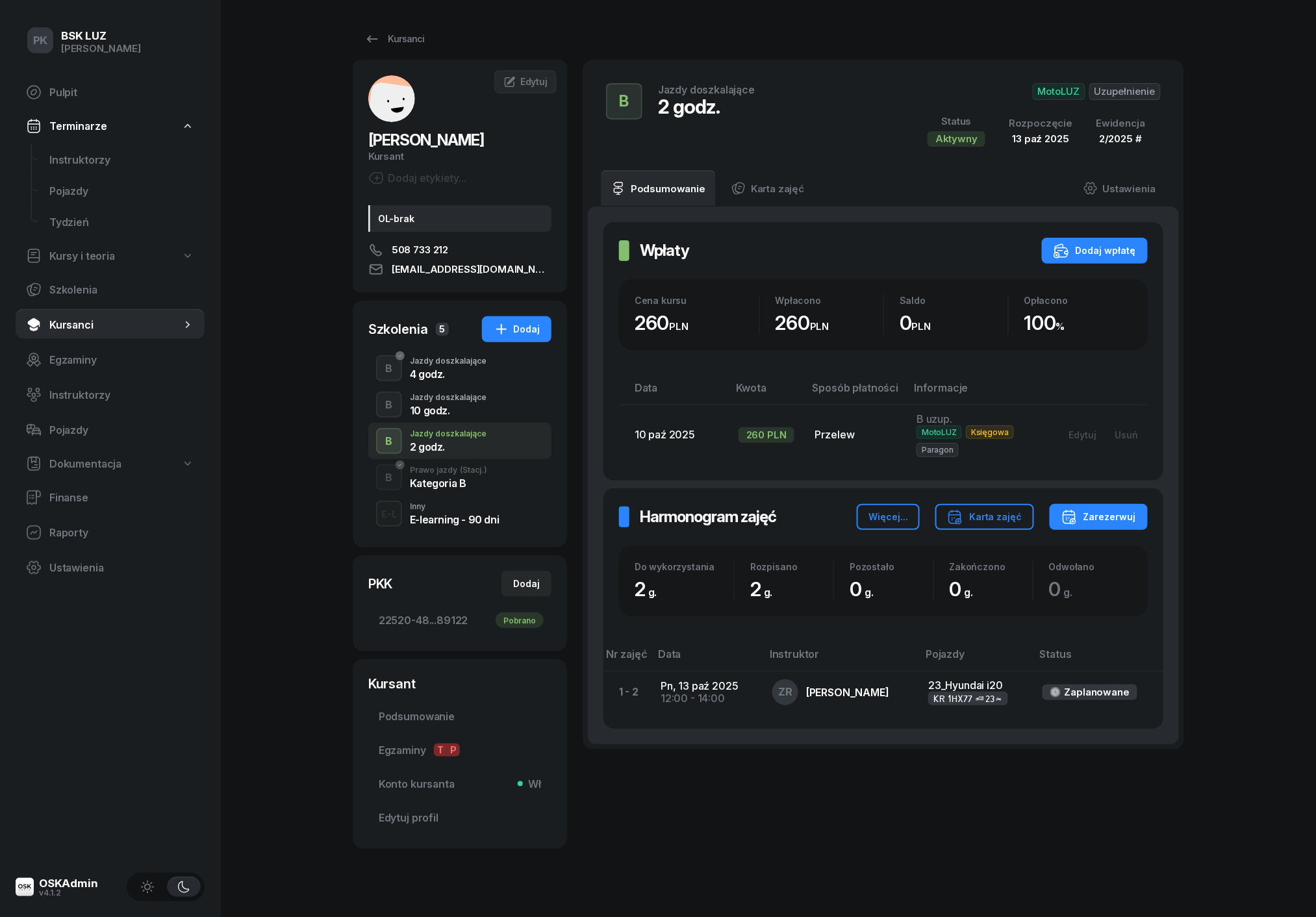
click at [448, 478] on div "Kategoria B" at bounding box center [449, 484] width 78 height 11
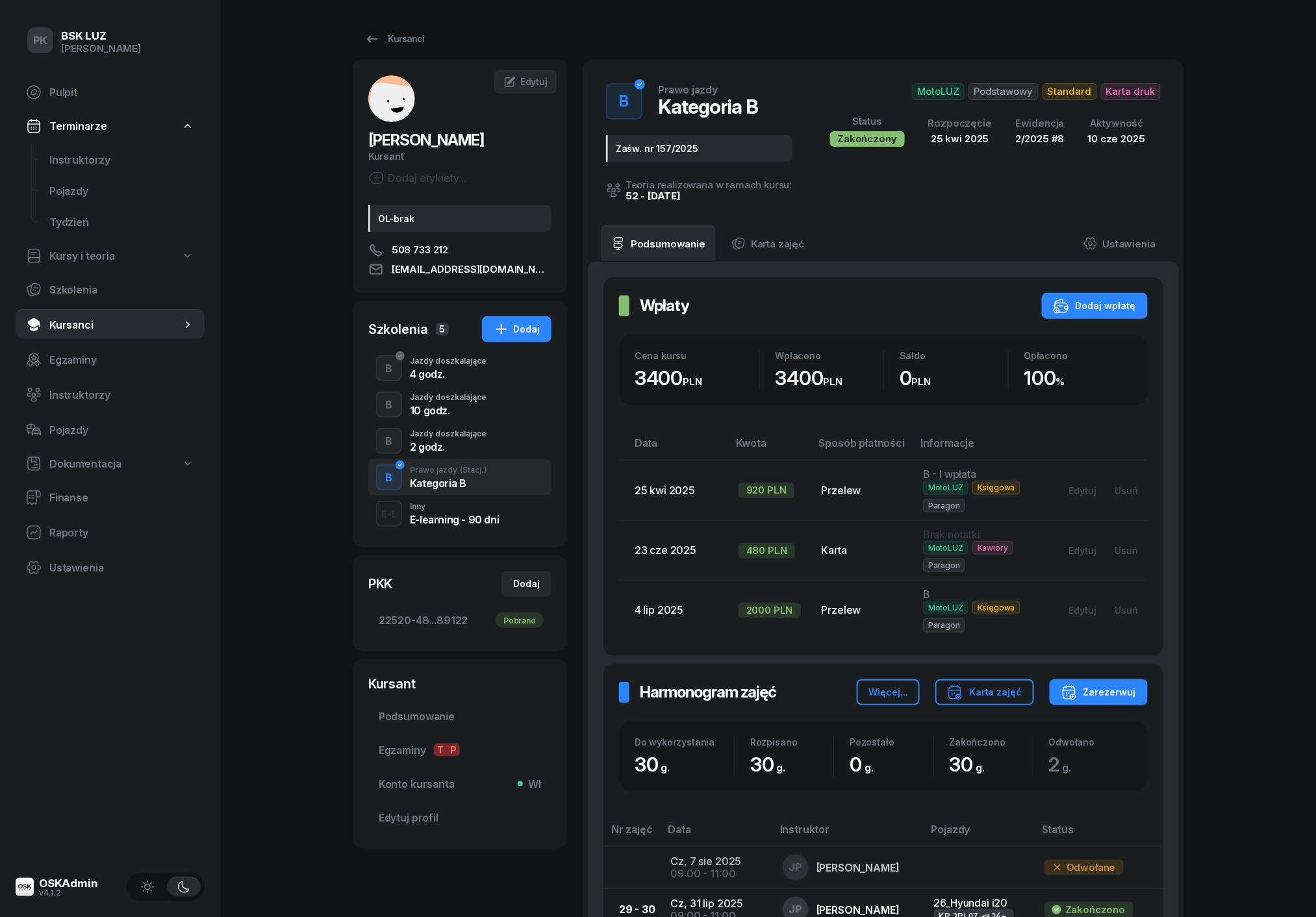
click at [457, 400] on div "Jazdy doszkalające" at bounding box center [448, 398] width 77 height 8
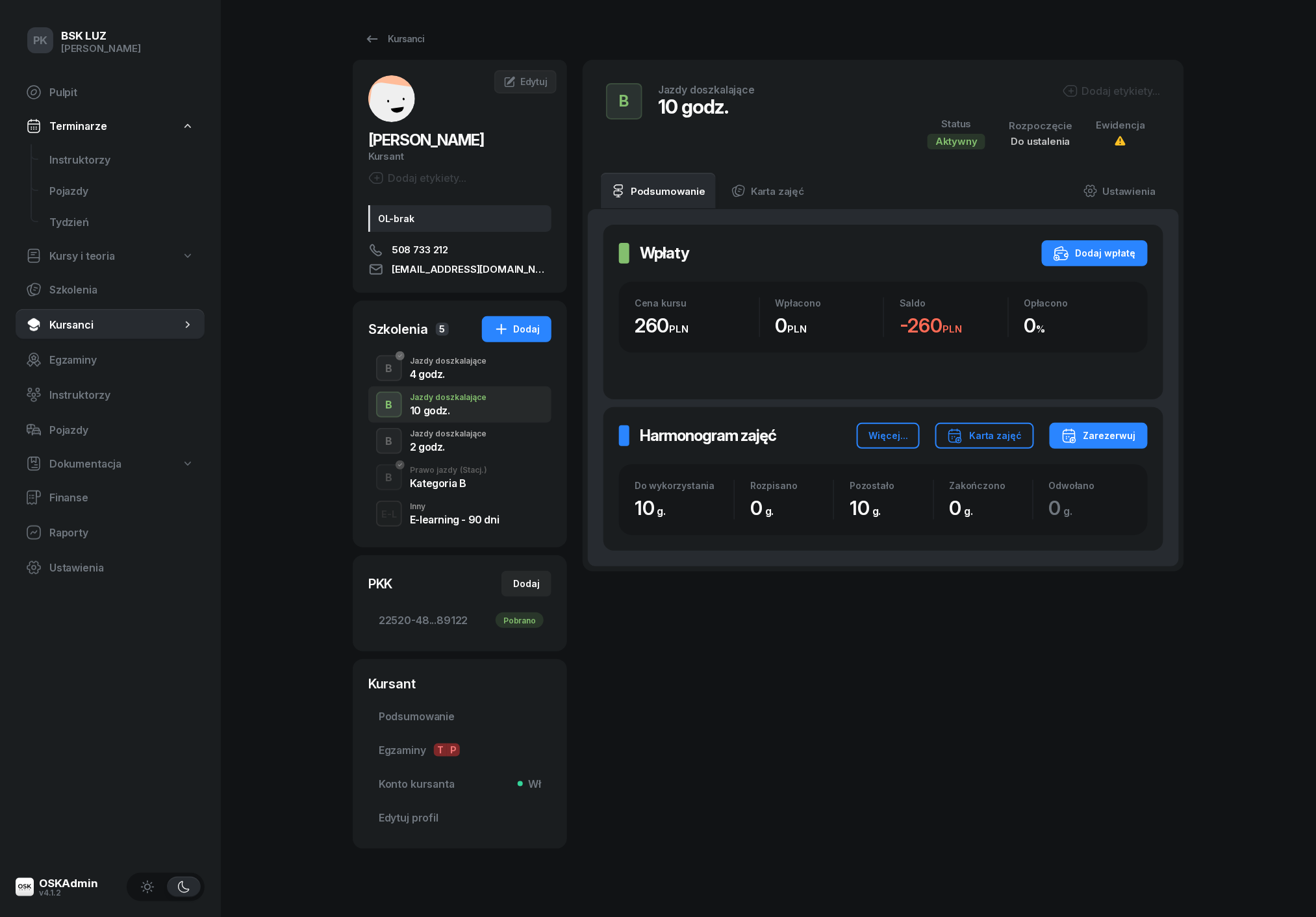
click at [456, 489] on div "B Prawo jazdy (Stacj.) Kategoria B" at bounding box center [459, 478] width 183 height 36
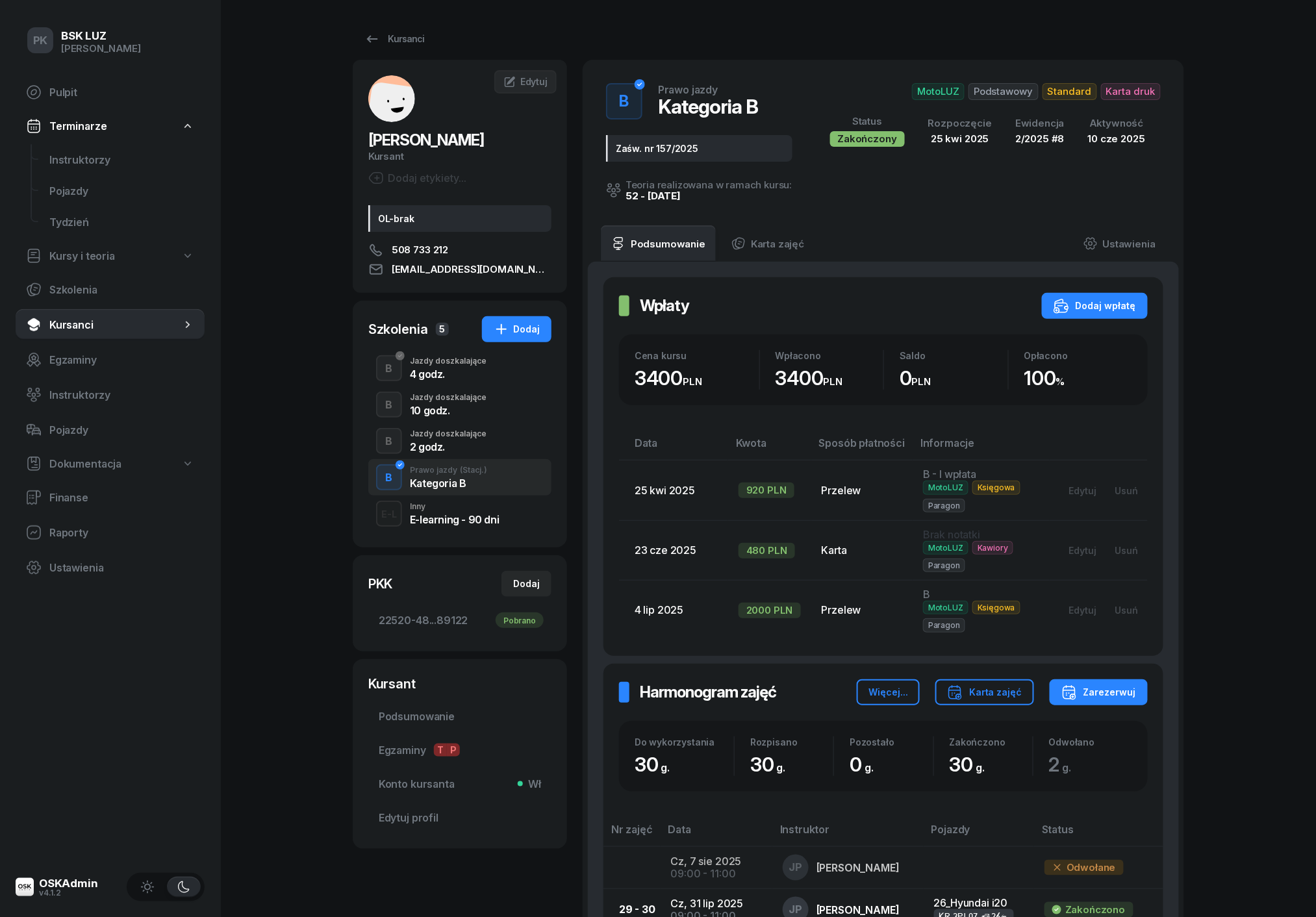
click at [450, 444] on div "2 godz." at bounding box center [448, 447] width 77 height 11
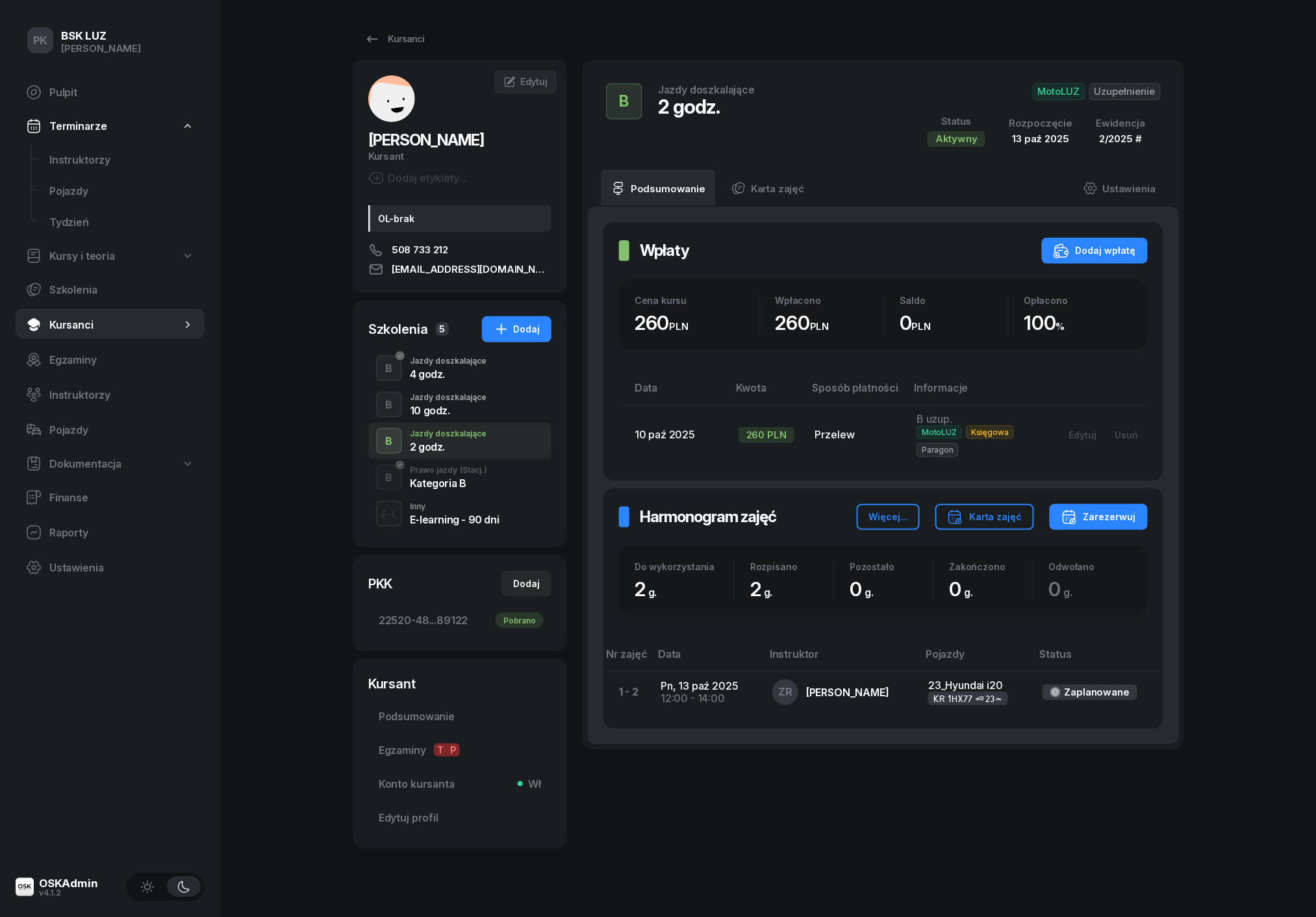
click at [451, 406] on div "10 godz." at bounding box center [448, 411] width 77 height 11
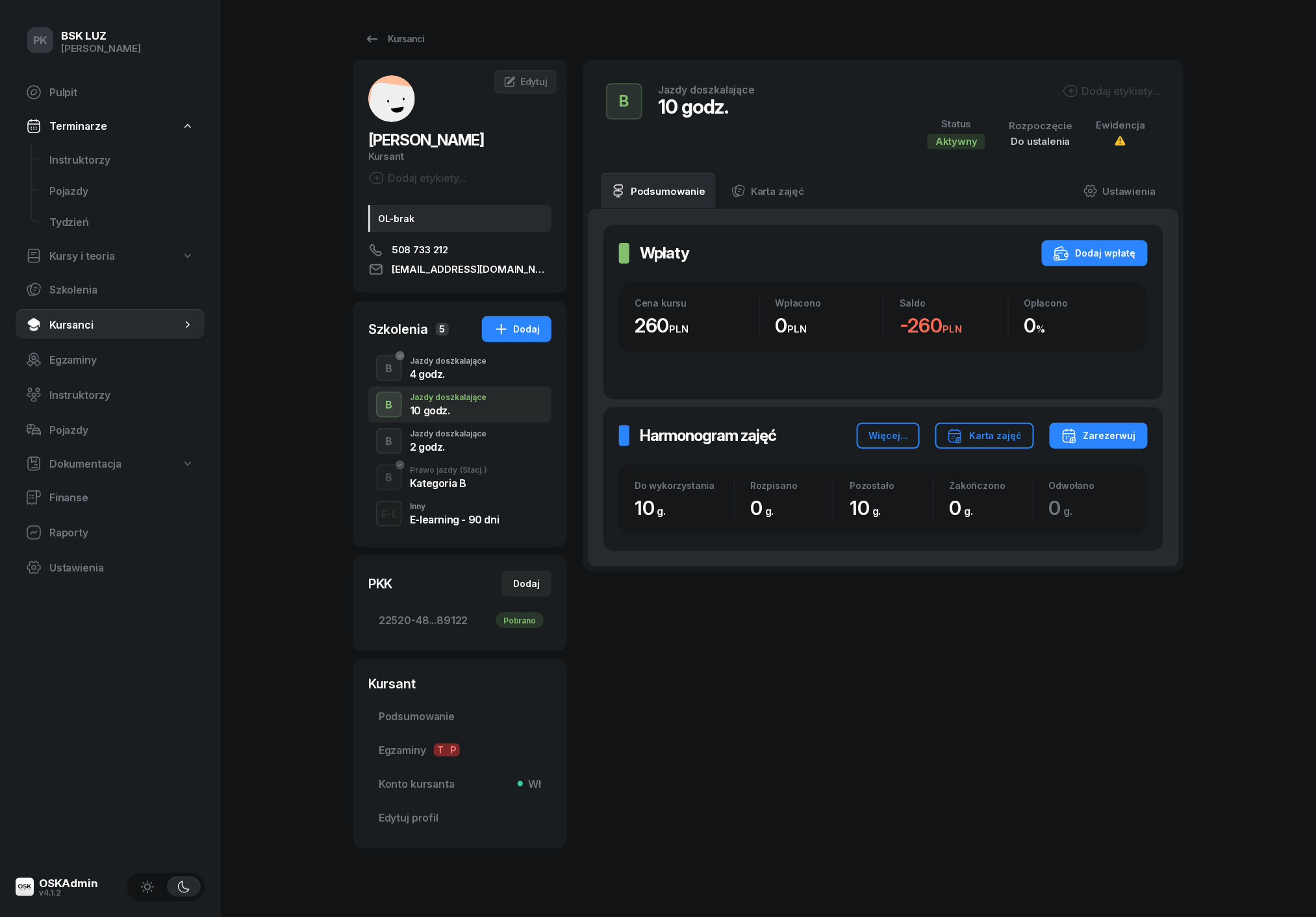
click at [451, 432] on div "Jazdy doszkalające" at bounding box center [448, 433] width 77 height 8
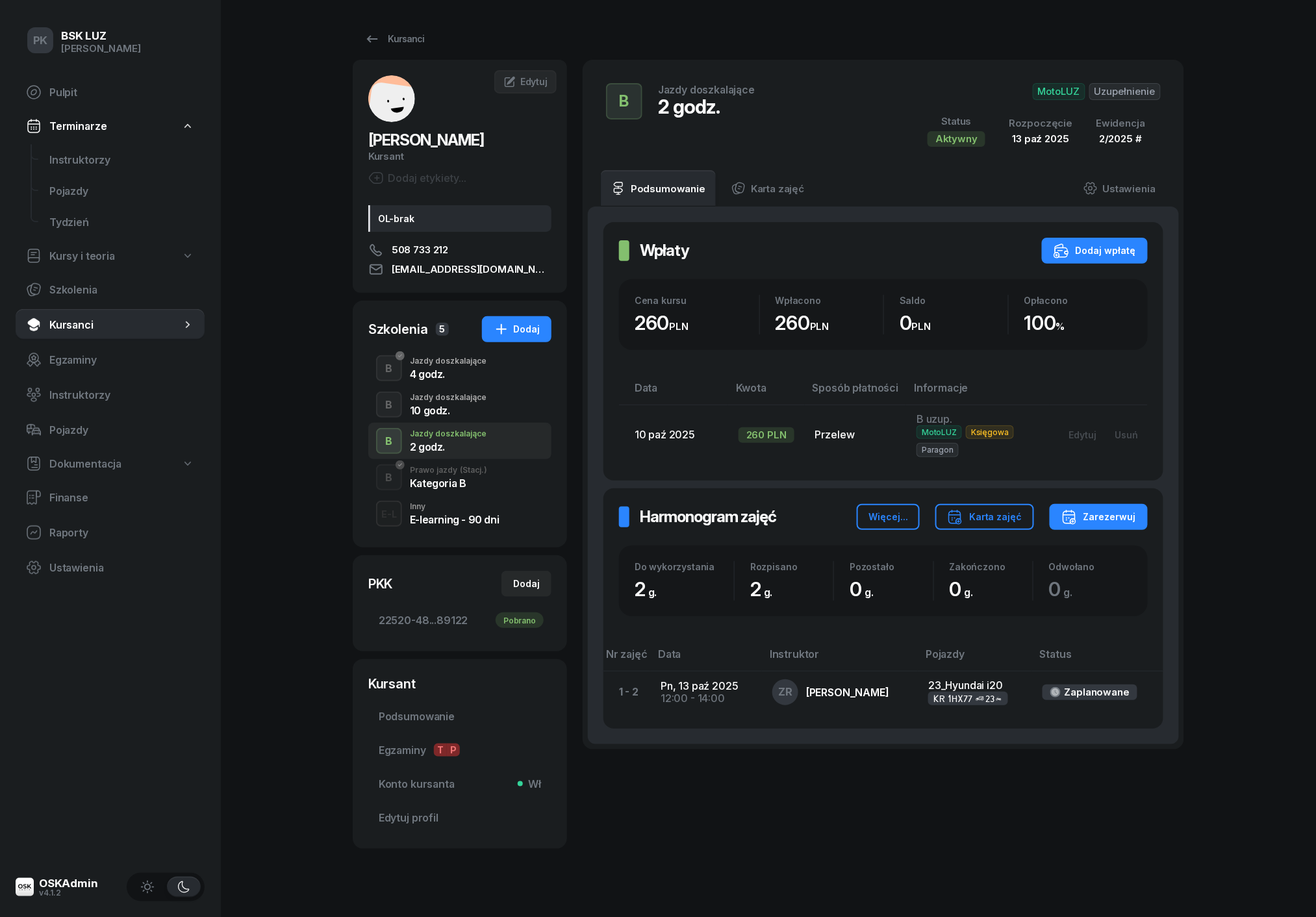
click at [451, 407] on div "10 godz." at bounding box center [448, 411] width 77 height 11
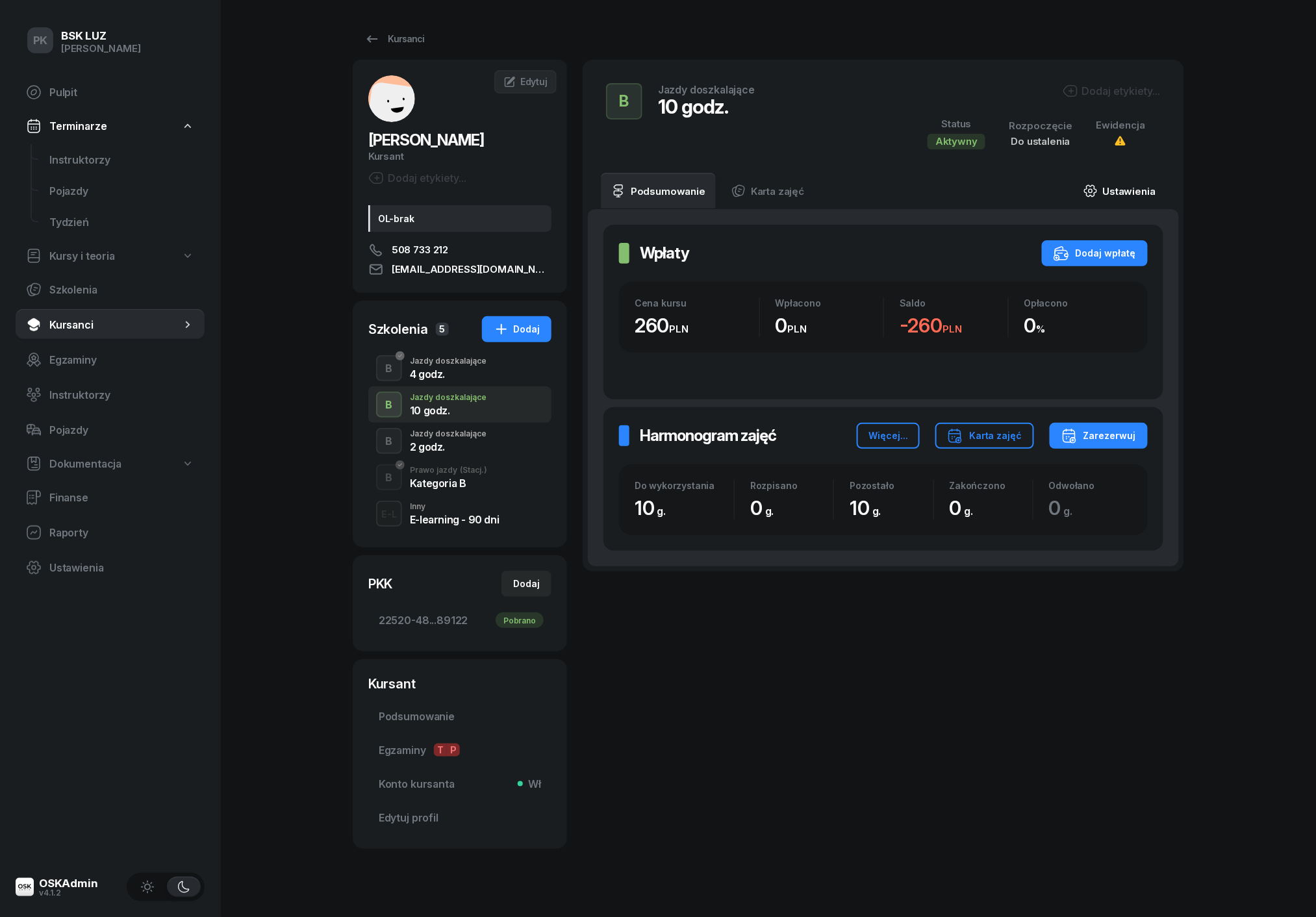
click at [1121, 186] on link "Ustawienia" at bounding box center [1120, 191] width 93 height 36
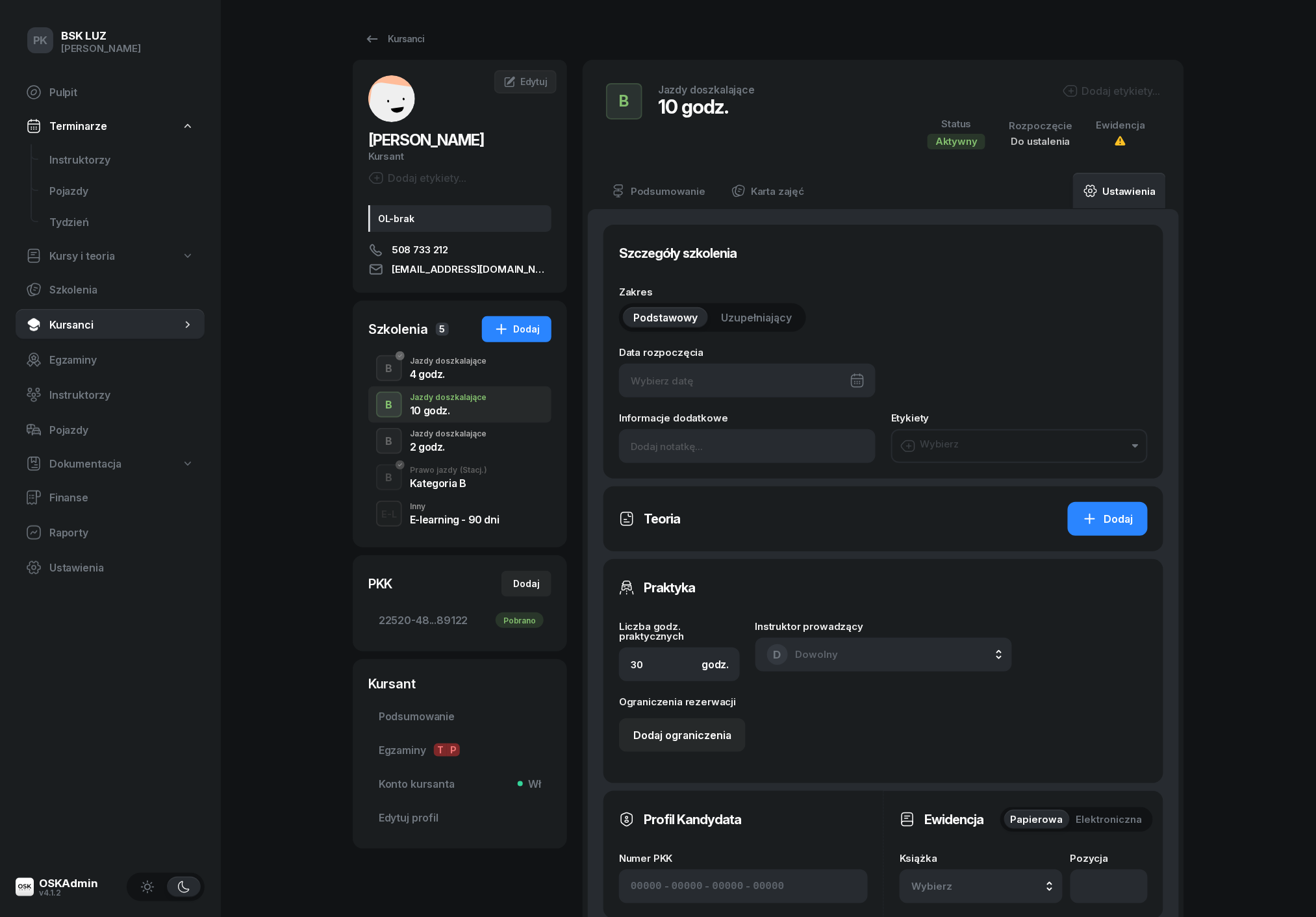
type input "10"
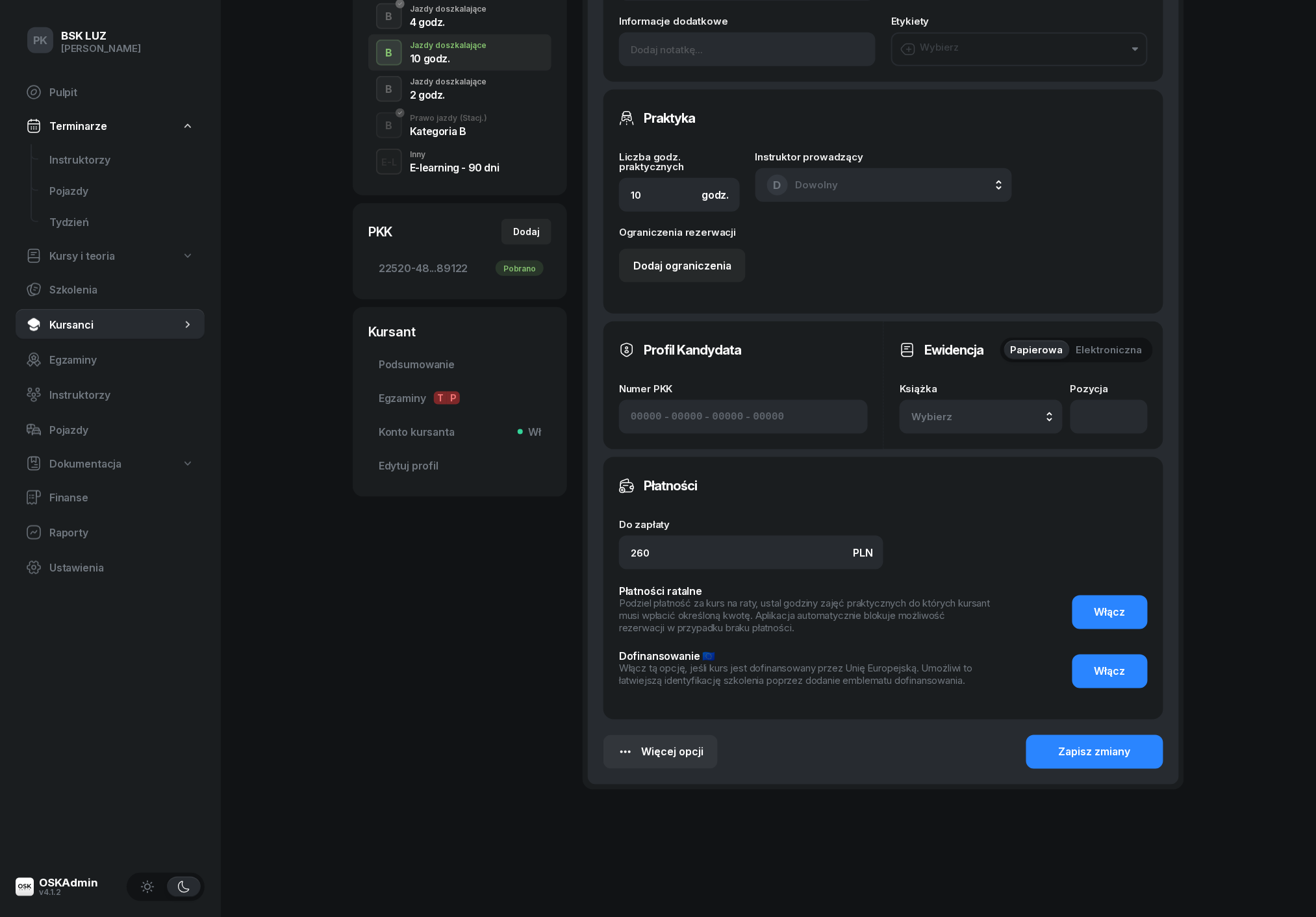
scroll to position [351, 0]
click at [679, 772] on div "Szczegóły szkolenia Data rozpoczęcia Informacje dodatkowe Etykiety Wybierz Prak…" at bounding box center [883, 322] width 591 height 928
click at [679, 761] on button "Więcej opcji" at bounding box center [660, 753] width 114 height 33
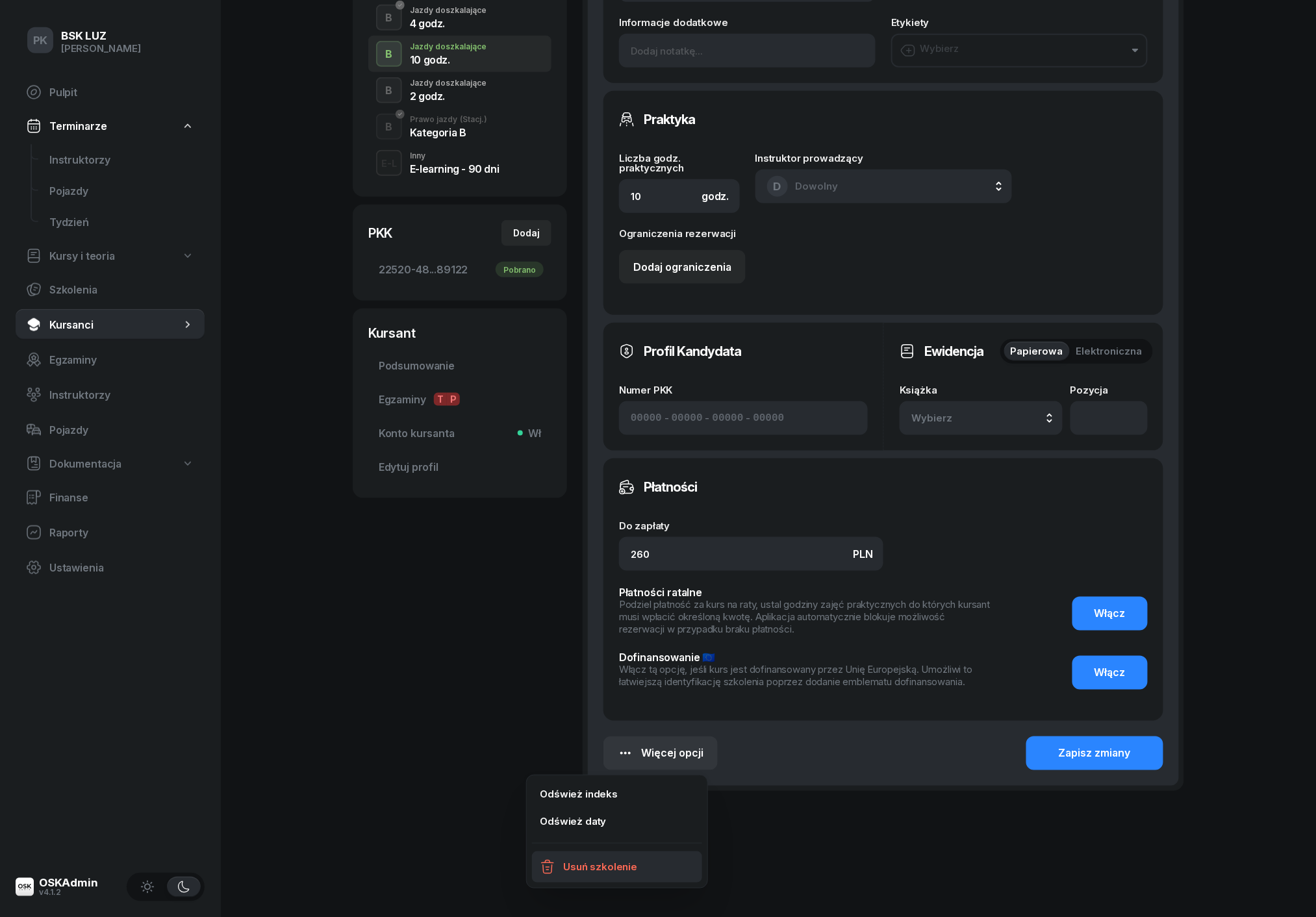
click at [656, 864] on link "Usuń szkolenie" at bounding box center [617, 867] width 170 height 31
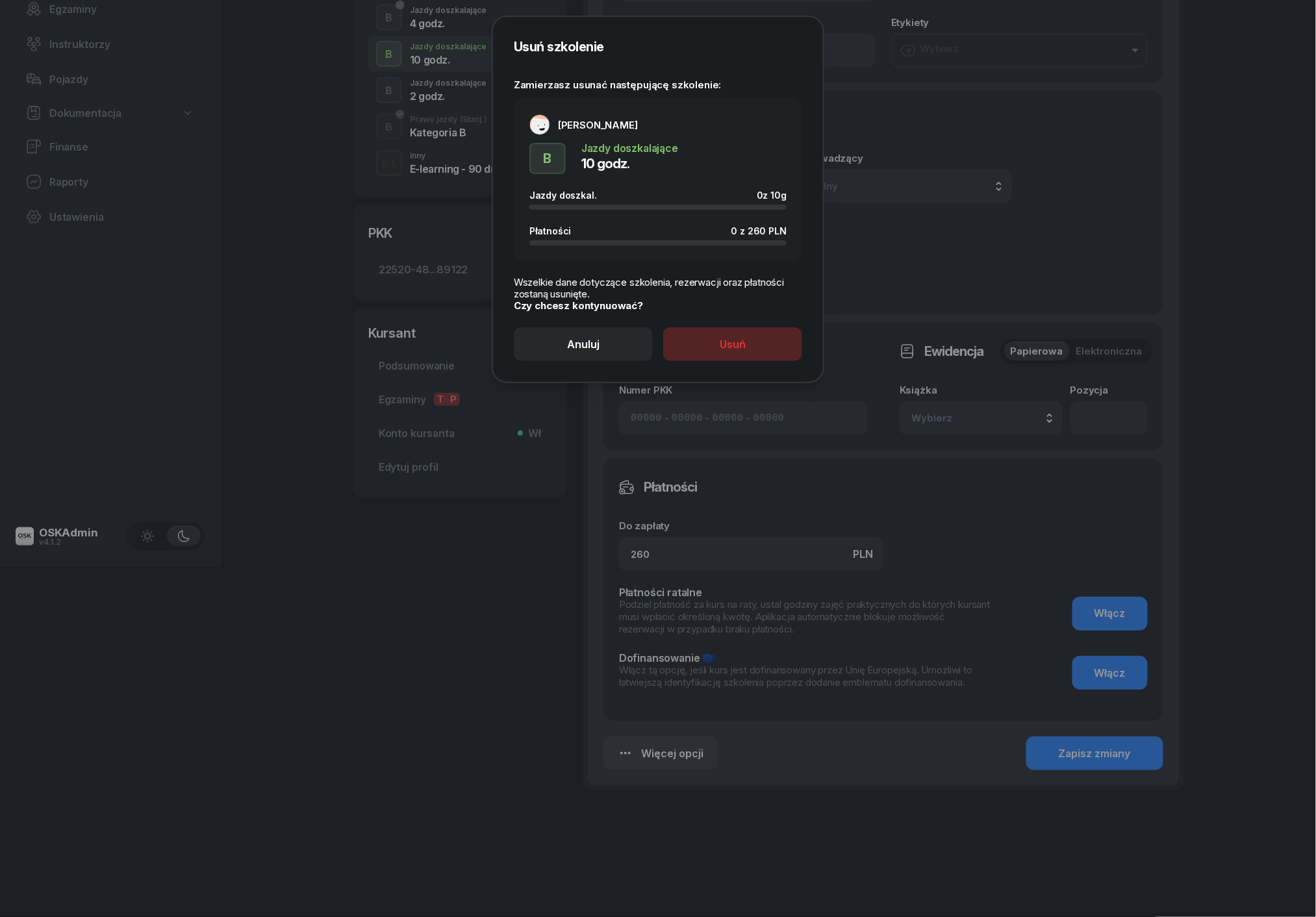
click at [751, 339] on button "Usuń" at bounding box center [733, 344] width 139 height 33
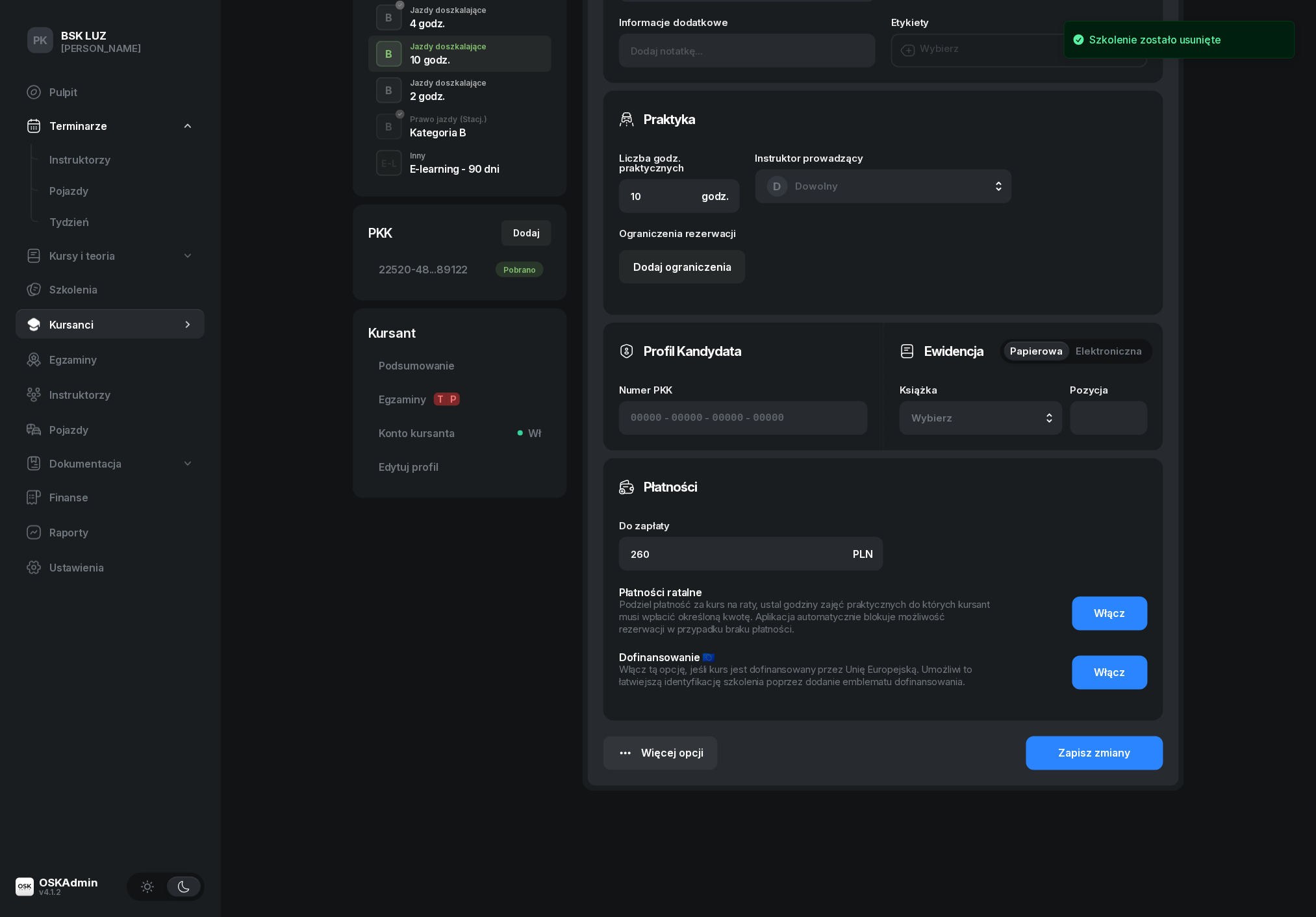
scroll to position [60, 0]
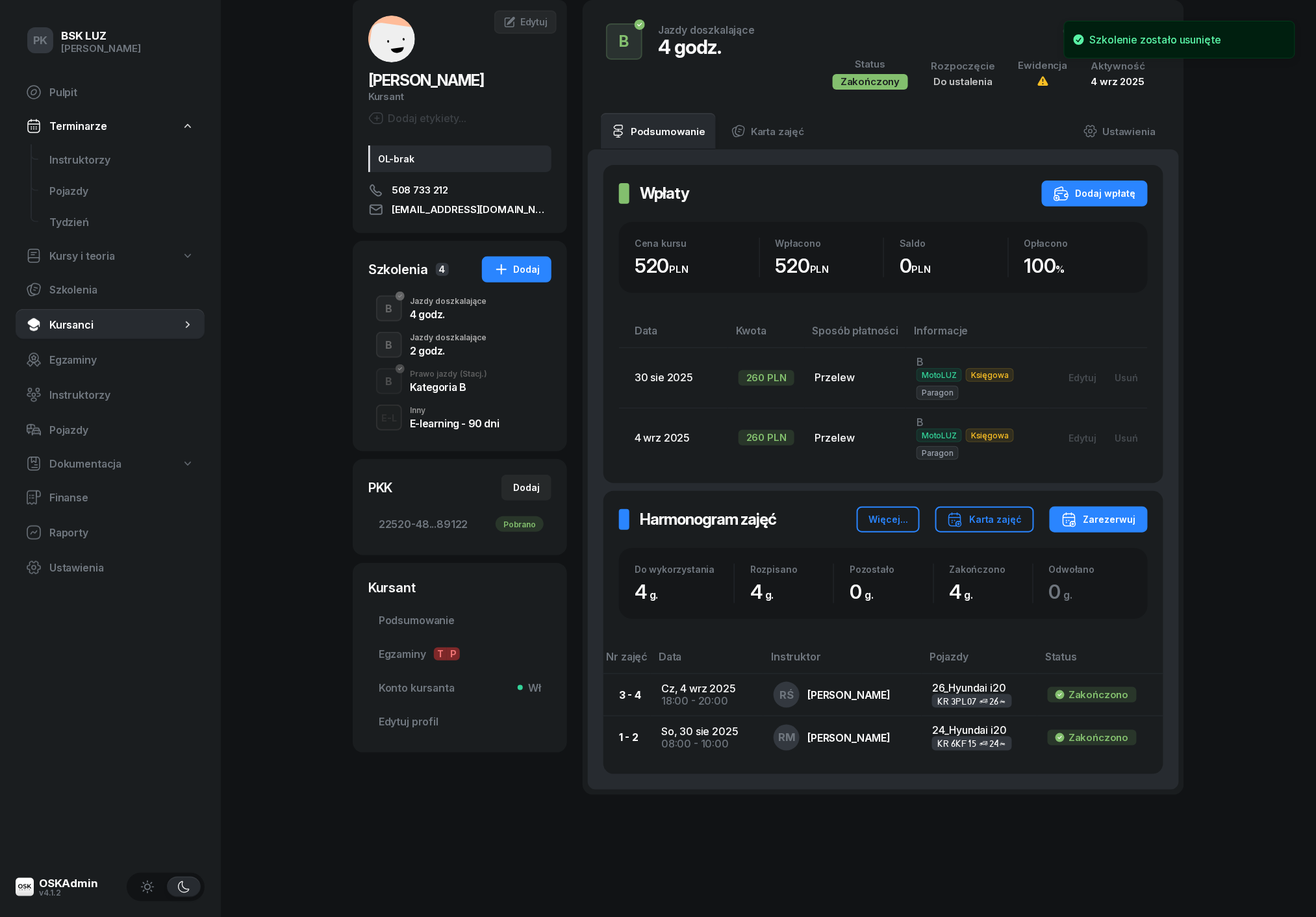
click at [472, 338] on div "Jazdy doszkalające" at bounding box center [448, 338] width 77 height 8
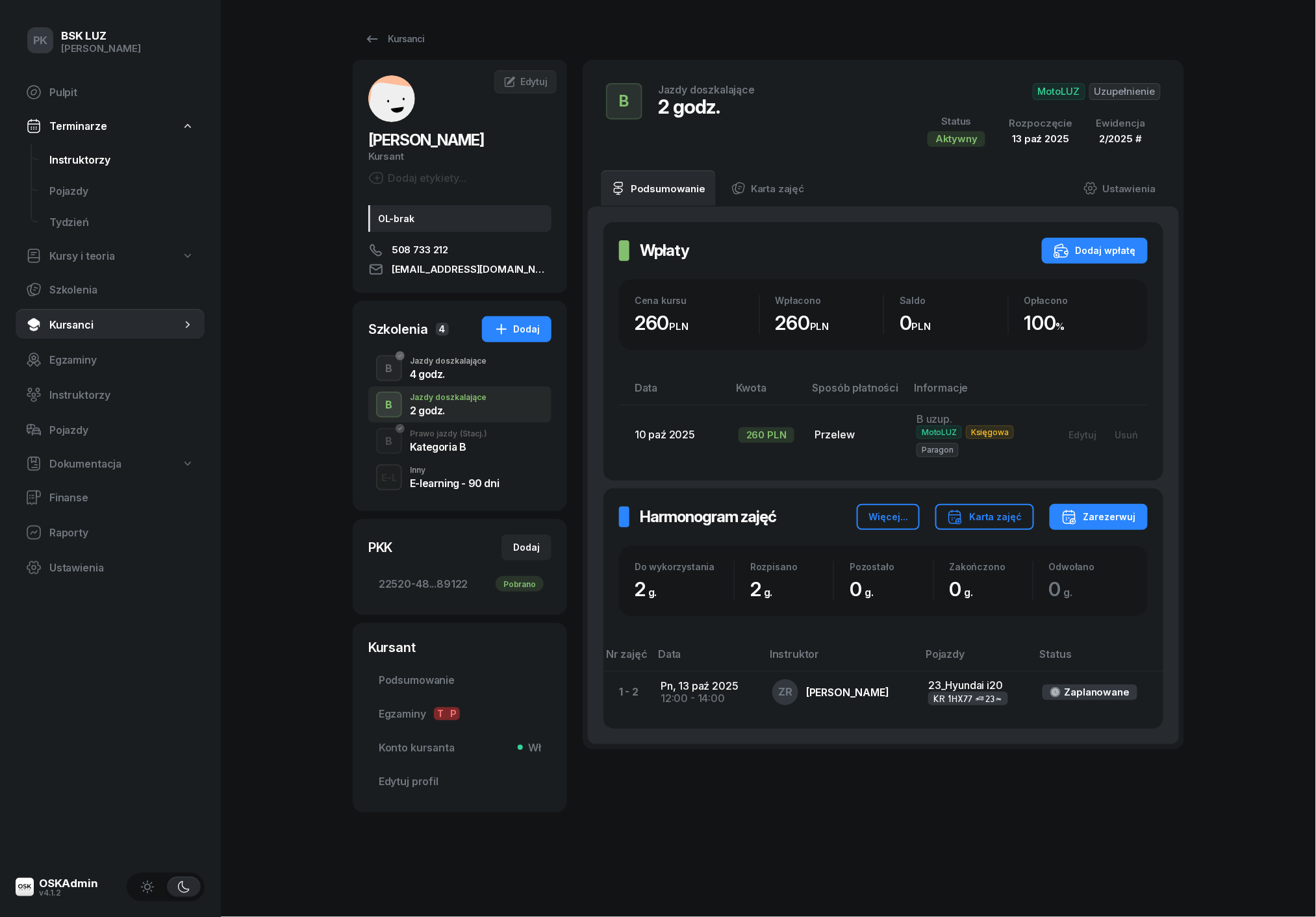
click at [84, 159] on span "Instruktorzy" at bounding box center [122, 160] width 145 height 12
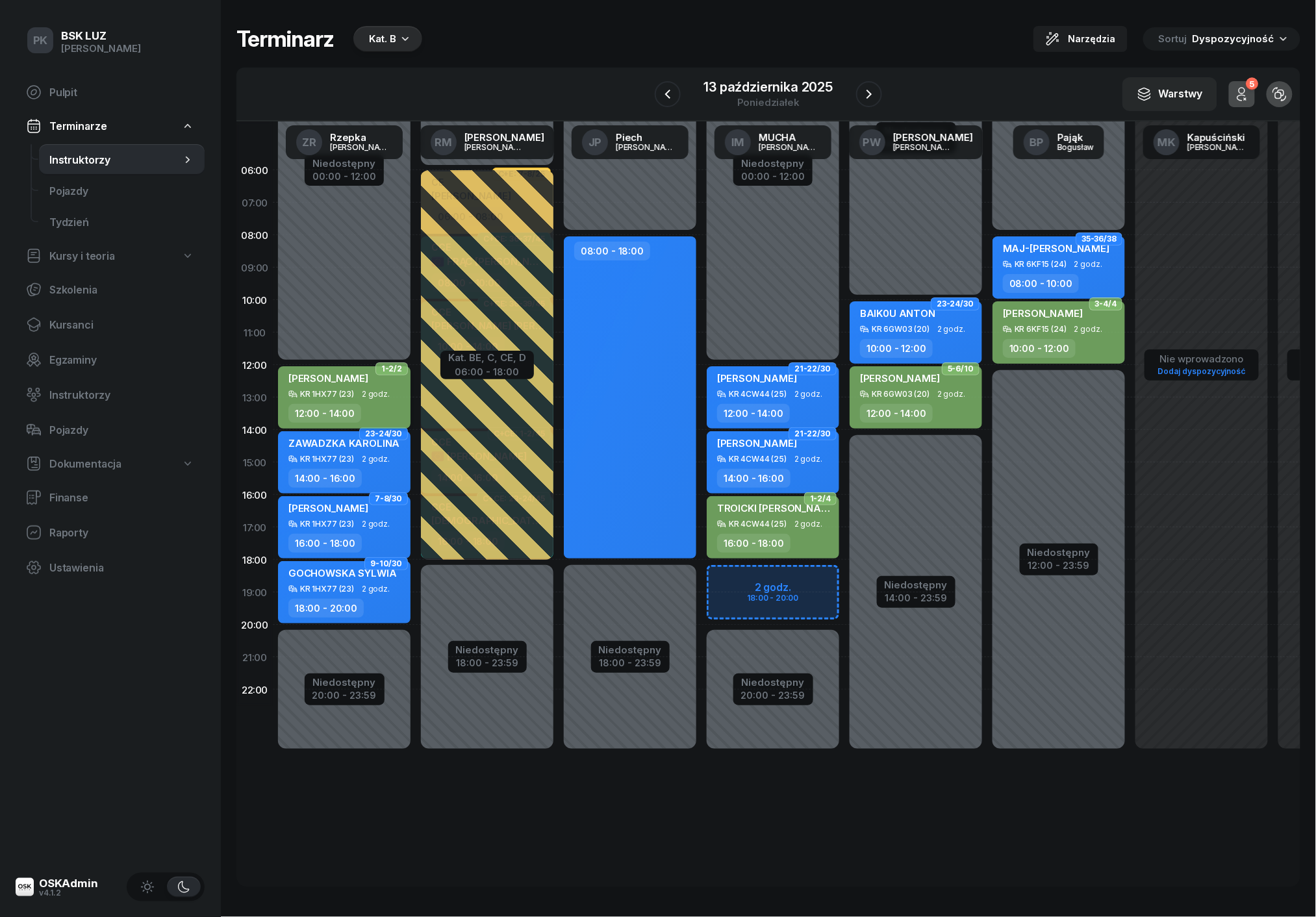
click at [371, 389] on span "2 godz." at bounding box center [376, 394] width 28 height 9
select select "12"
select select "14"
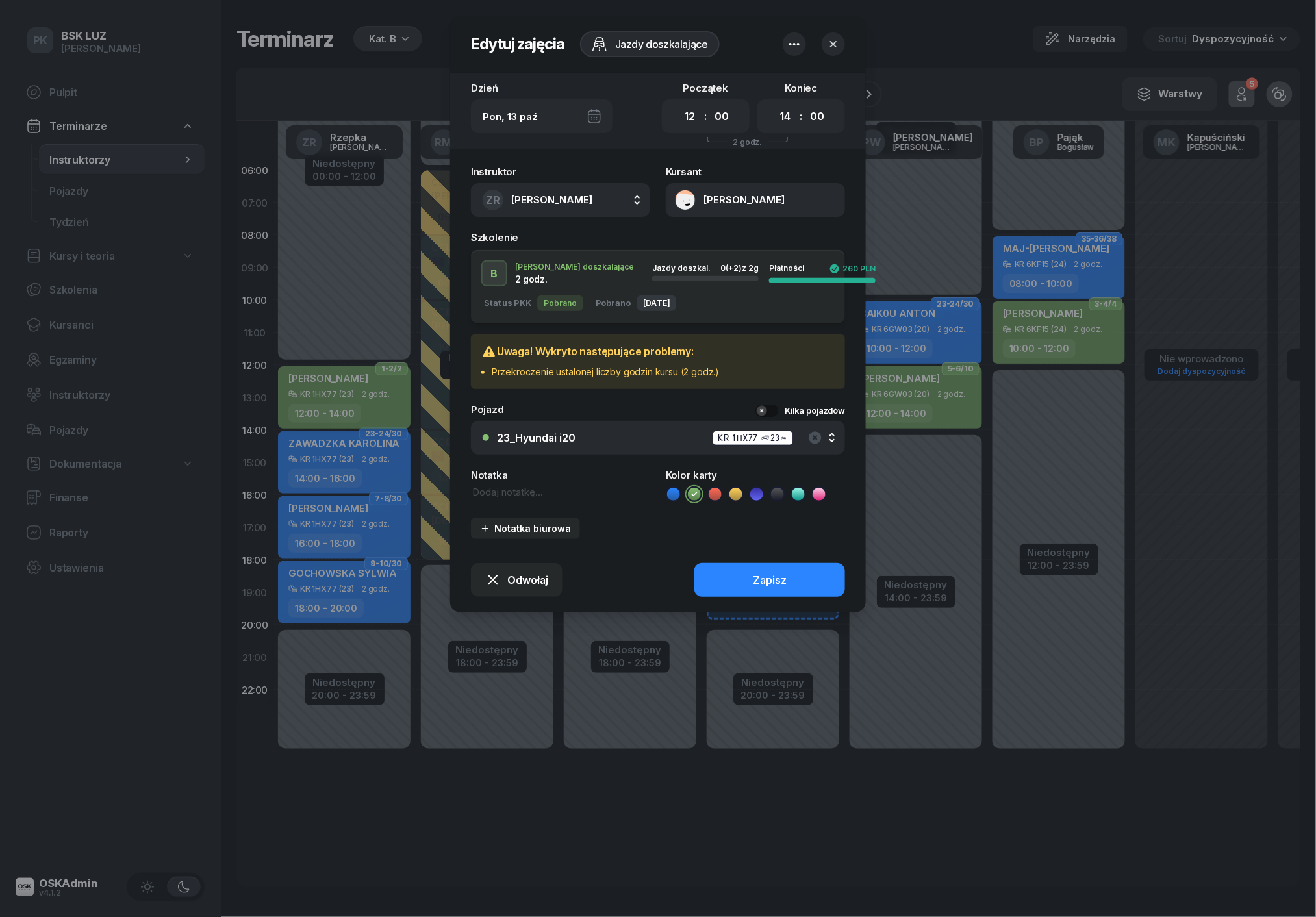
click at [371, 389] on div at bounding box center [658, 458] width 1316 height 917
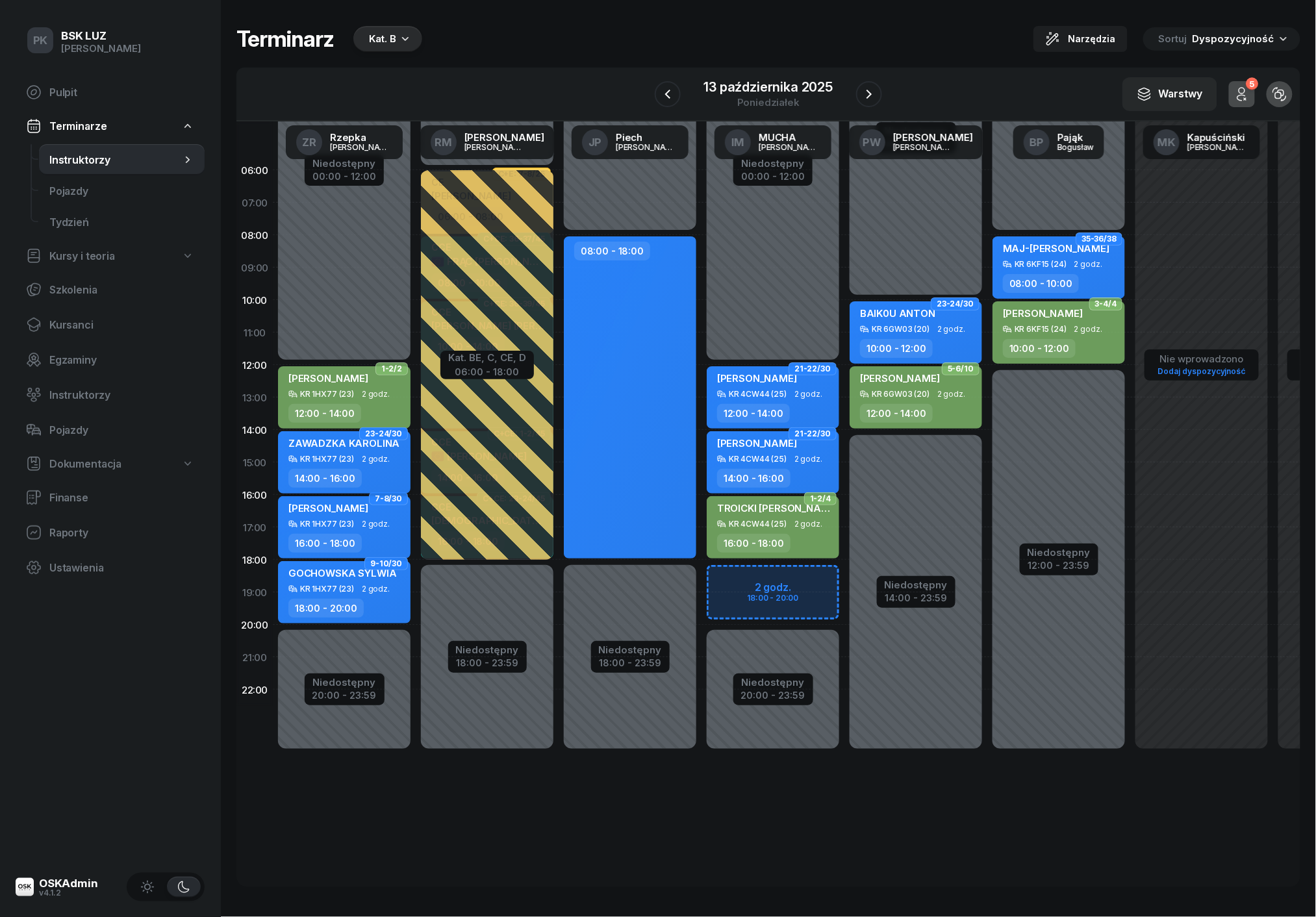
click at [354, 452] on div "ZAWADZKA KAROLINA" at bounding box center [344, 446] width 111 height 18
select select "14"
select select "16"
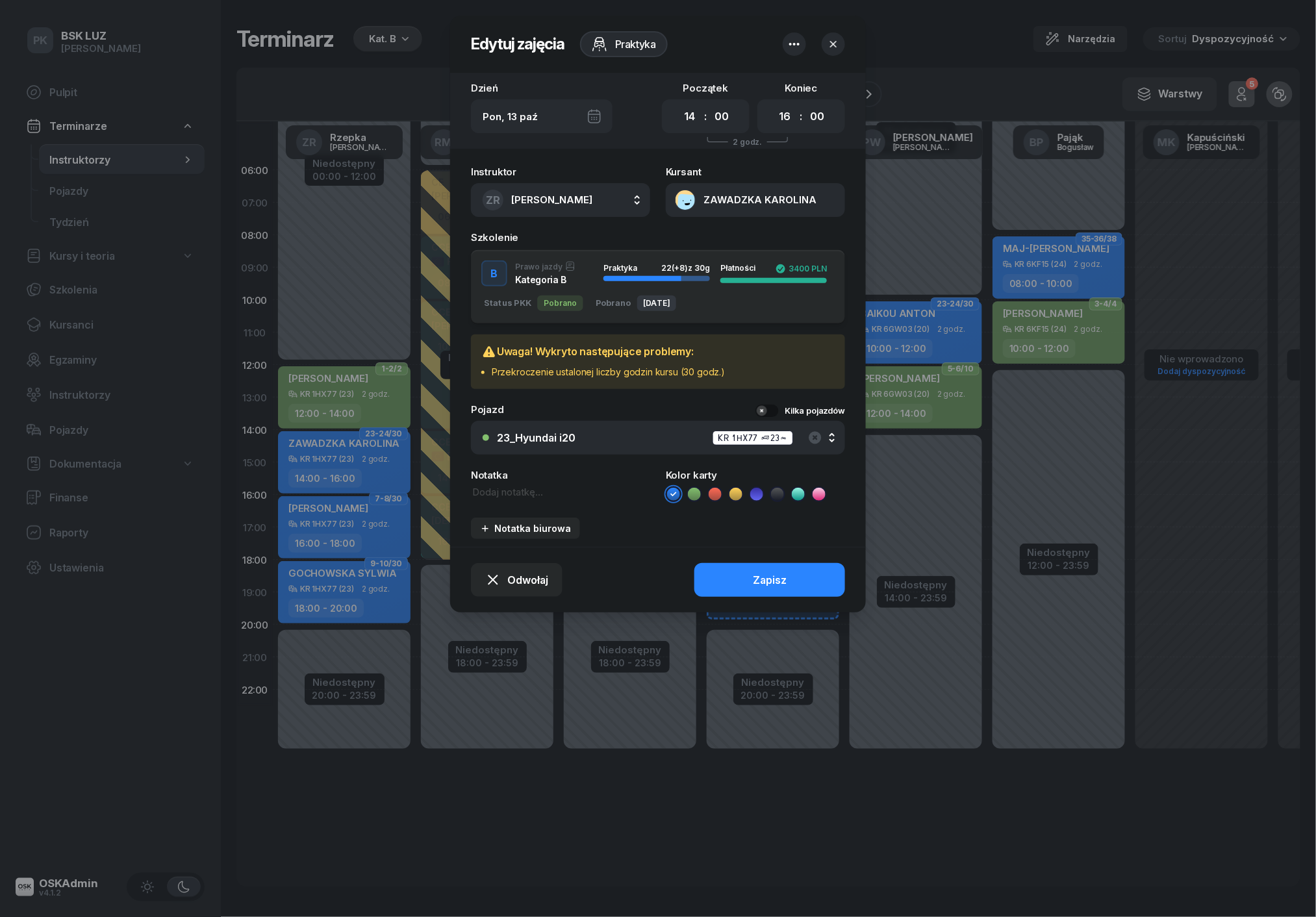
click at [354, 452] on div at bounding box center [658, 458] width 1316 height 917
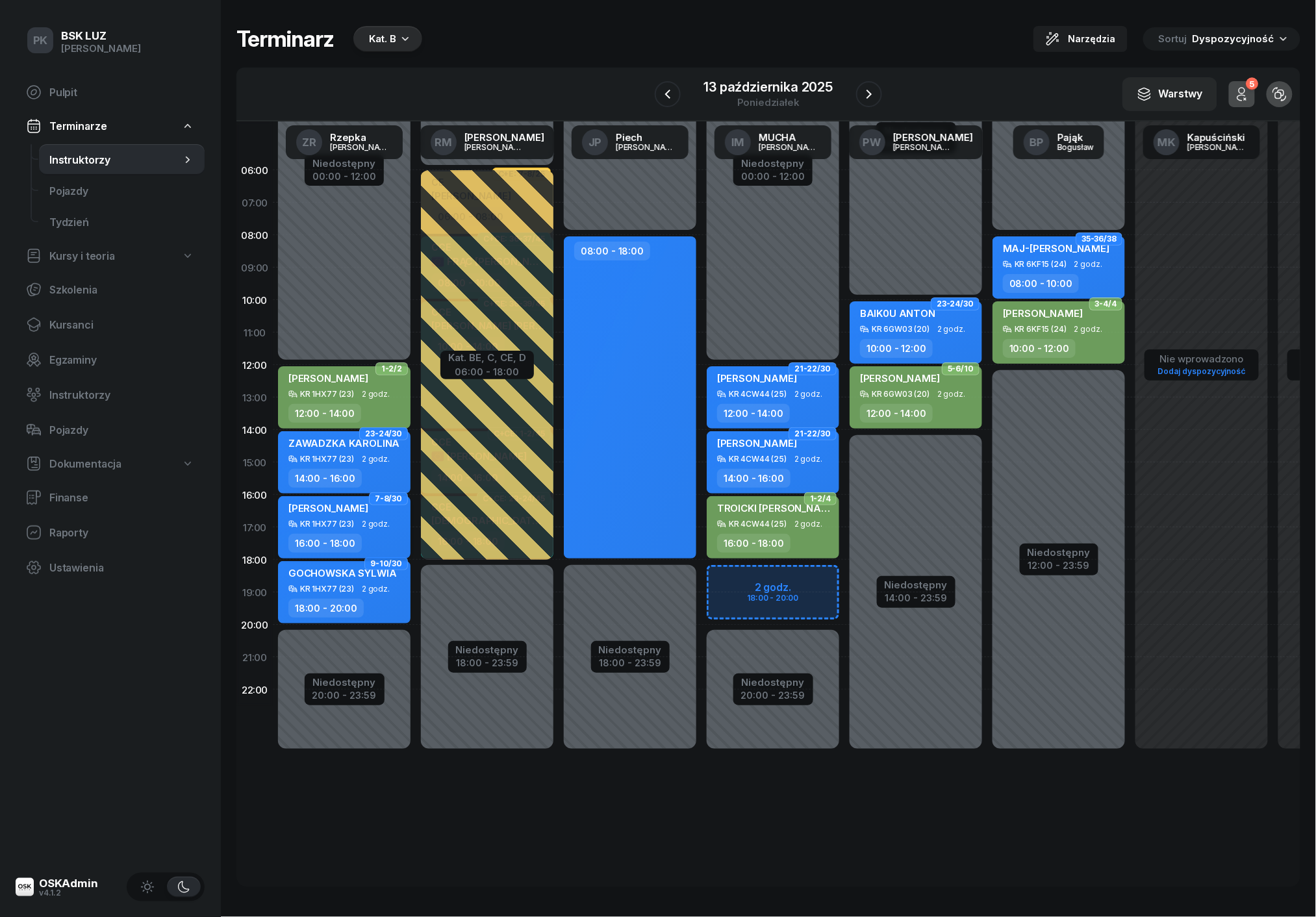
click at [358, 525] on div "KR 1HX77 (23) 2 godz." at bounding box center [345, 524] width 114 height 9
select select "16"
select select "18"
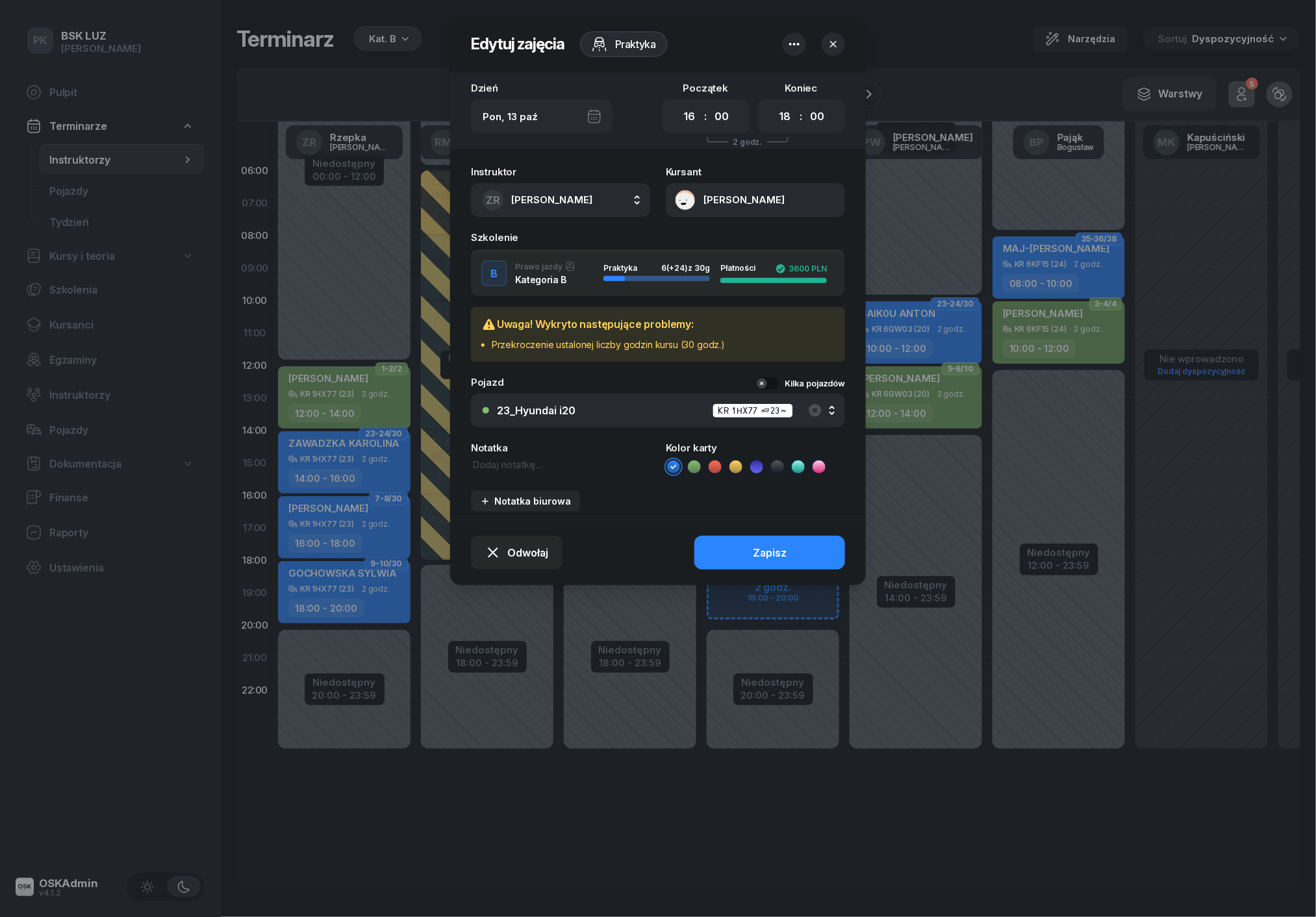
click at [358, 525] on div at bounding box center [658, 458] width 1316 height 917
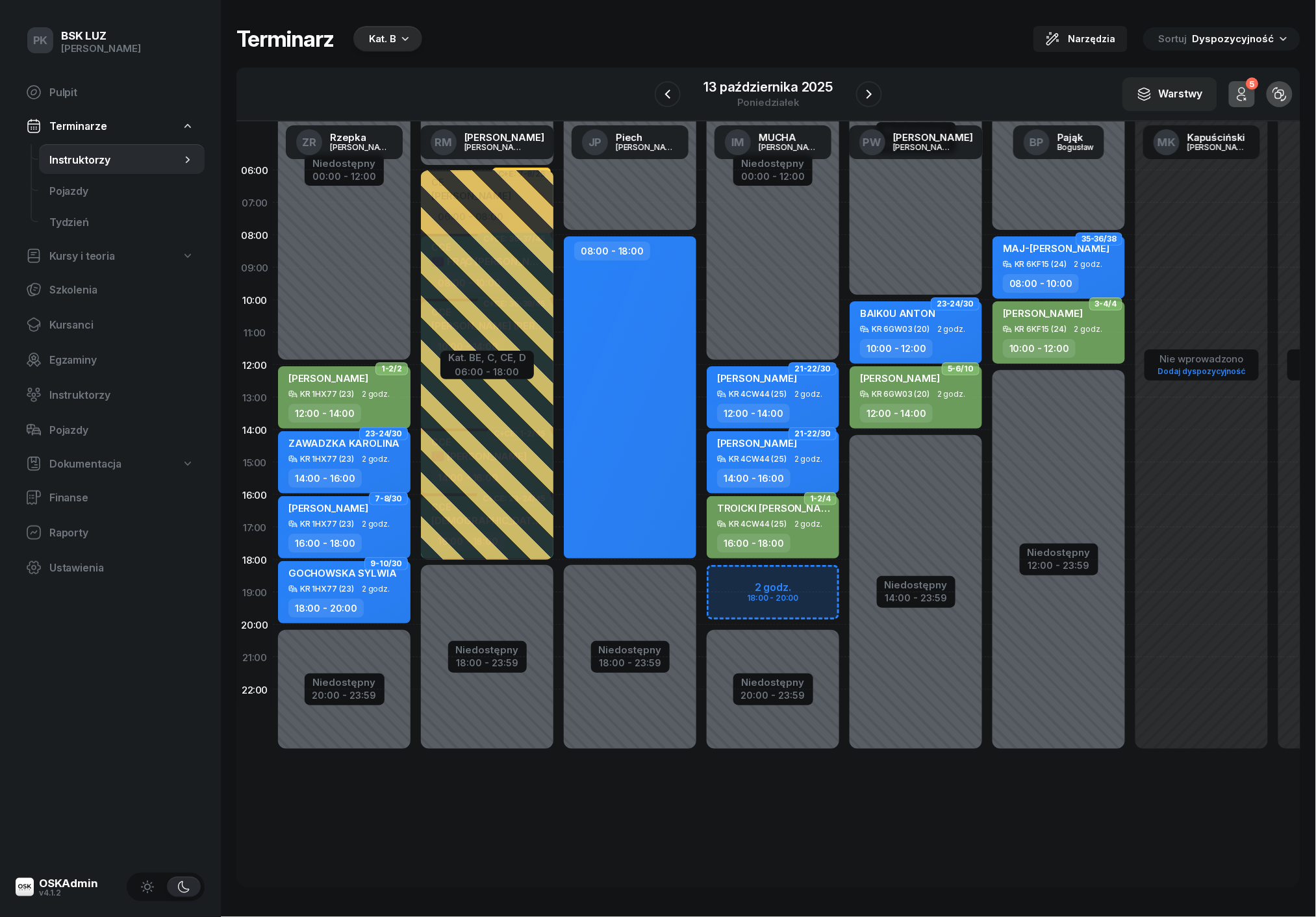
click at [362, 587] on span "2 godz." at bounding box center [376, 589] width 28 height 9
select select "18"
select select "20"
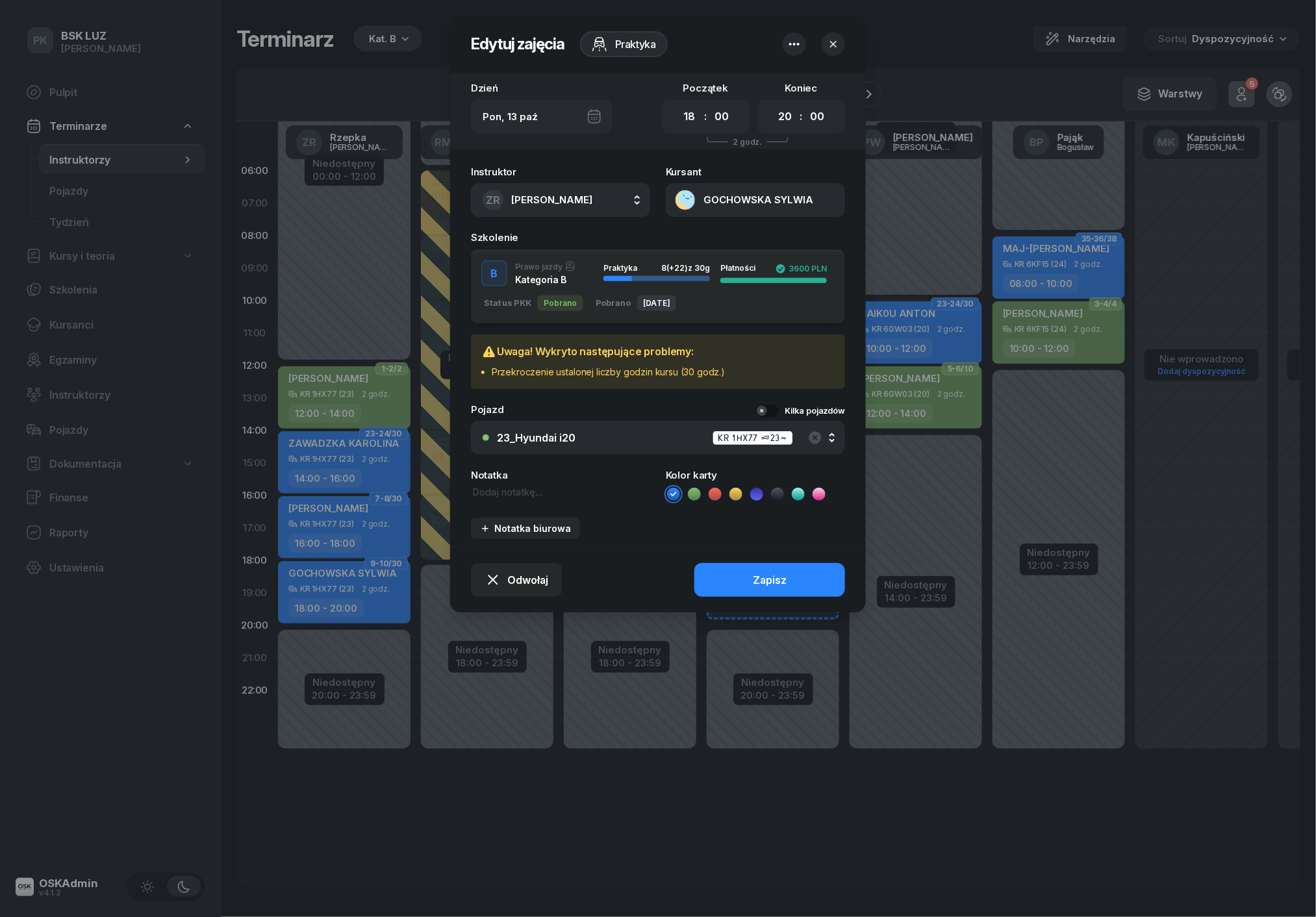
click at [362, 587] on div at bounding box center [658, 458] width 1316 height 917
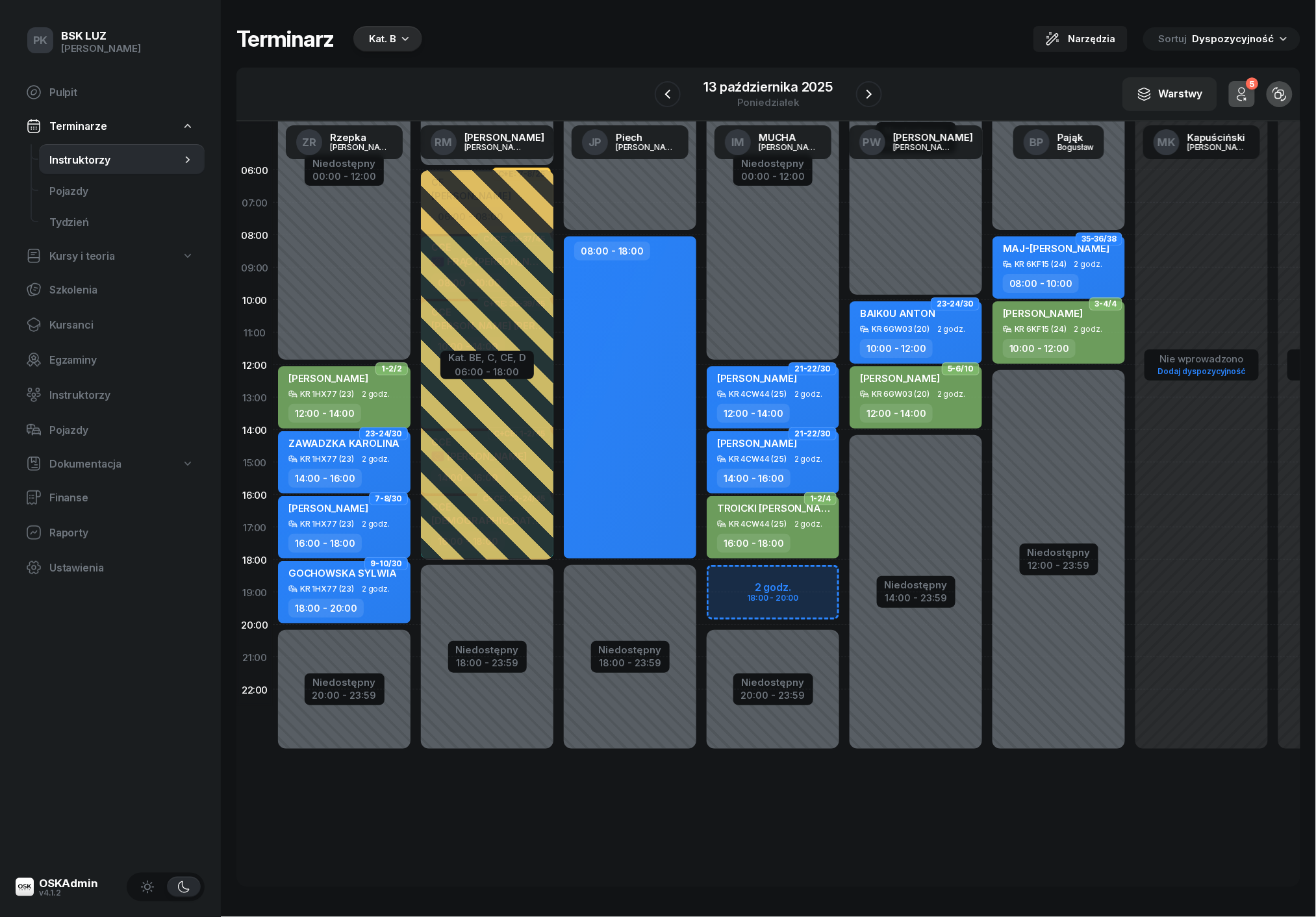
click at [656, 367] on div "08:00 - 18:00" at bounding box center [630, 398] width 132 height 322
select select "08"
select select "18"
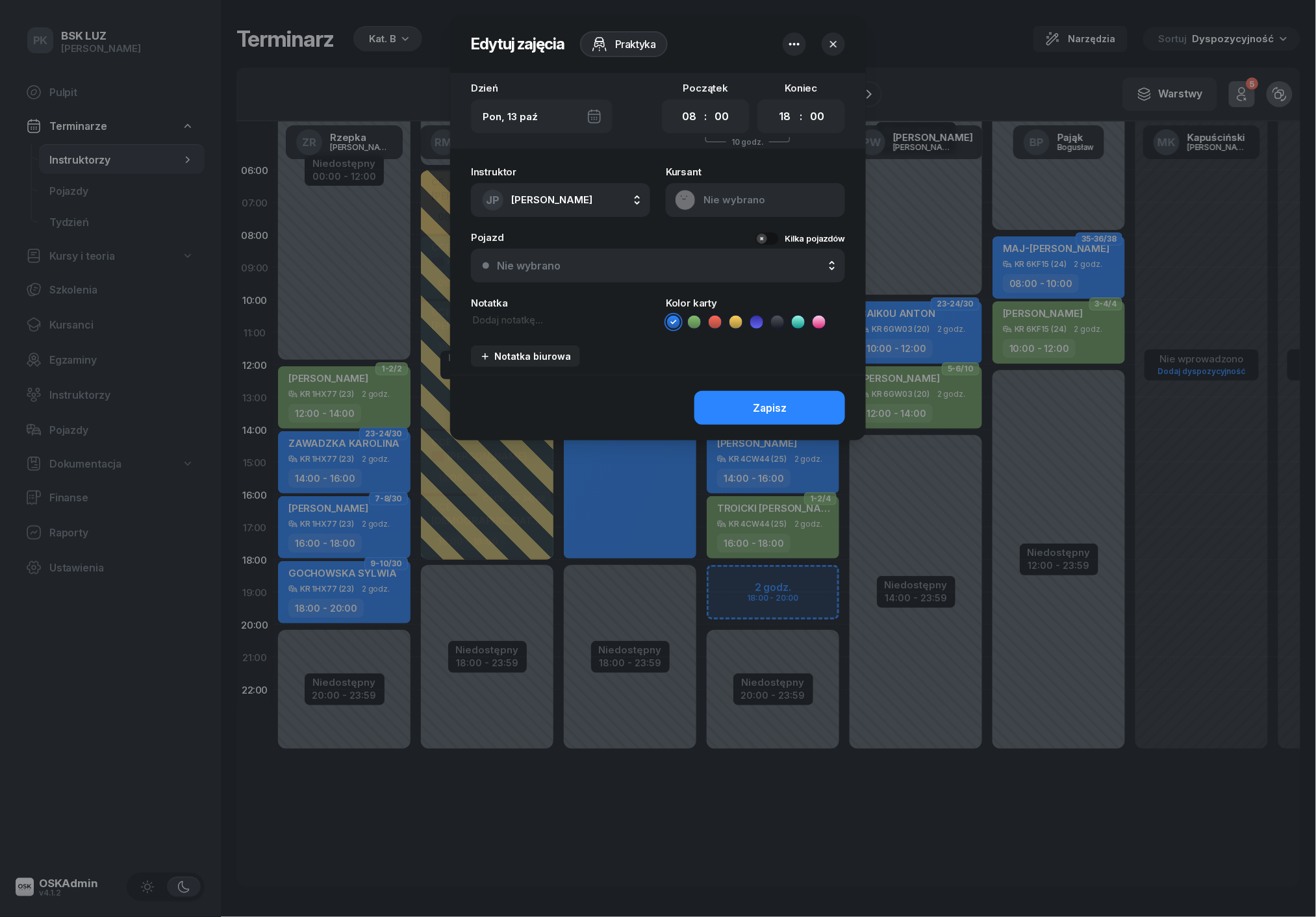
click at [656, 367] on div "Instruktor JP Piech Janusz AK Koryciński Artur BP Pająk Bogusław DA Arendarczyk…" at bounding box center [658, 267] width 416 height 216
click at [587, 468] on div at bounding box center [658, 458] width 1316 height 917
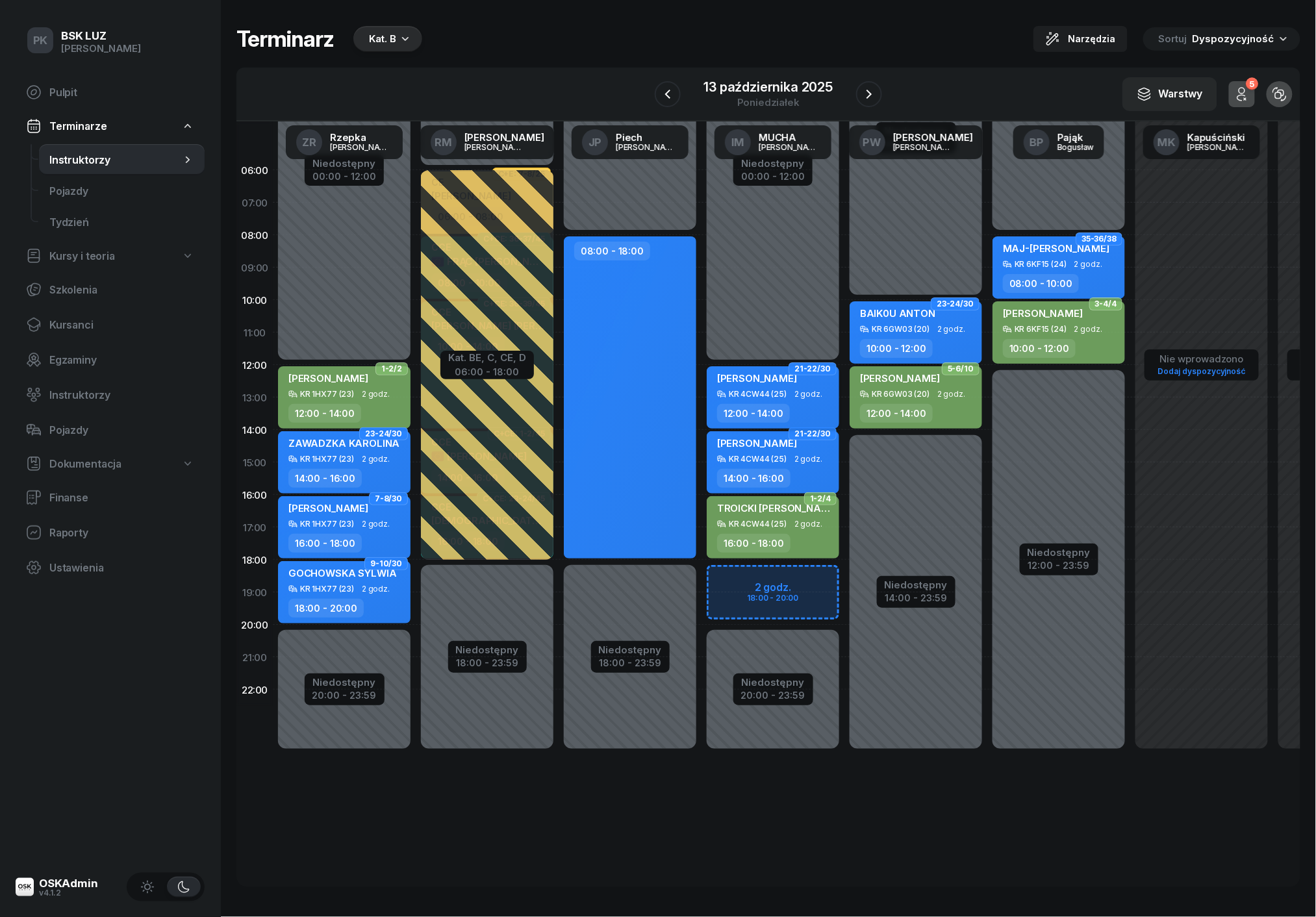
click at [761, 394] on div "KR 4CW44 (25)" at bounding box center [758, 393] width 58 height 8
select select "12"
select select "14"
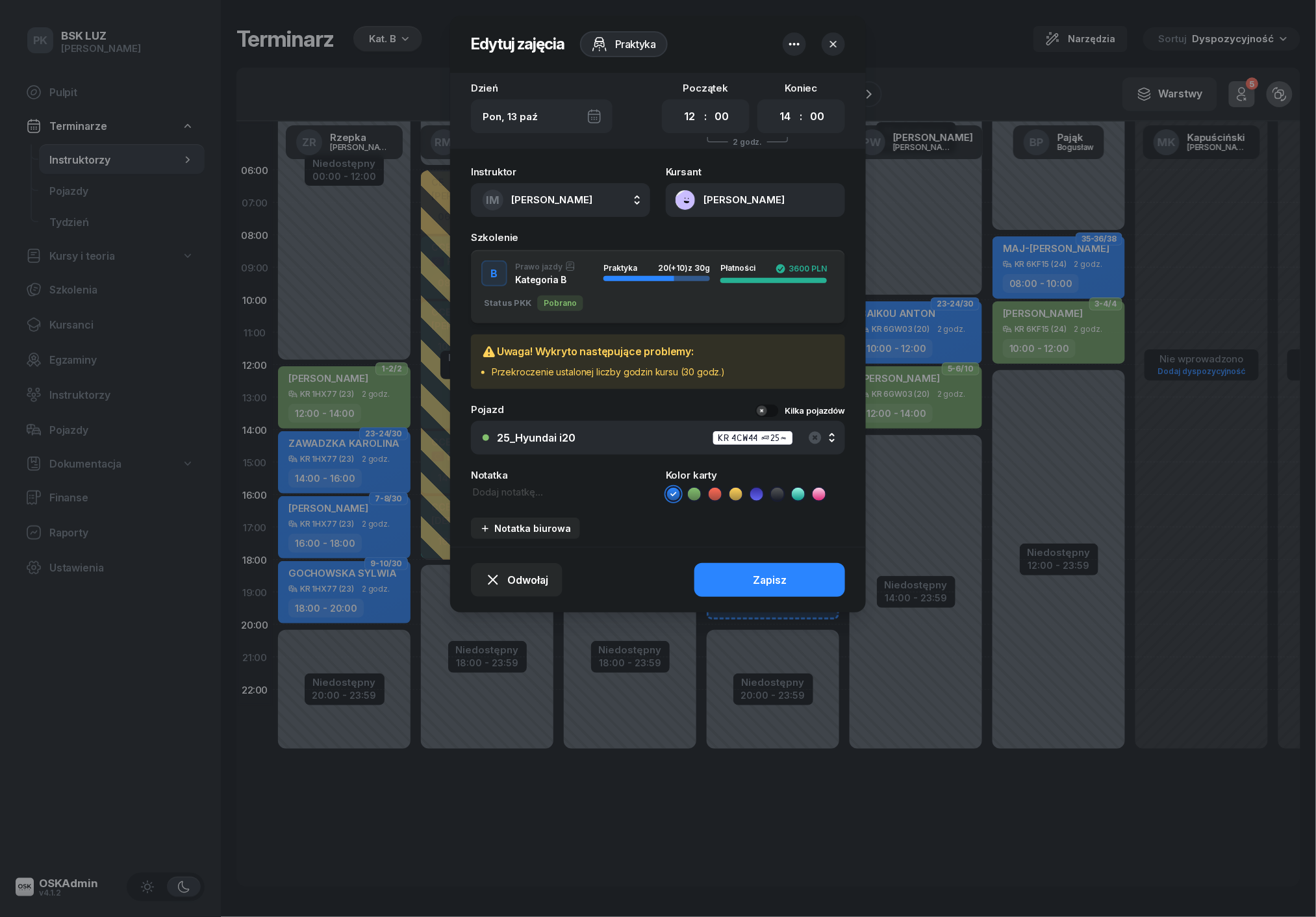
click at [829, 43] on icon "button" at bounding box center [833, 44] width 13 height 13
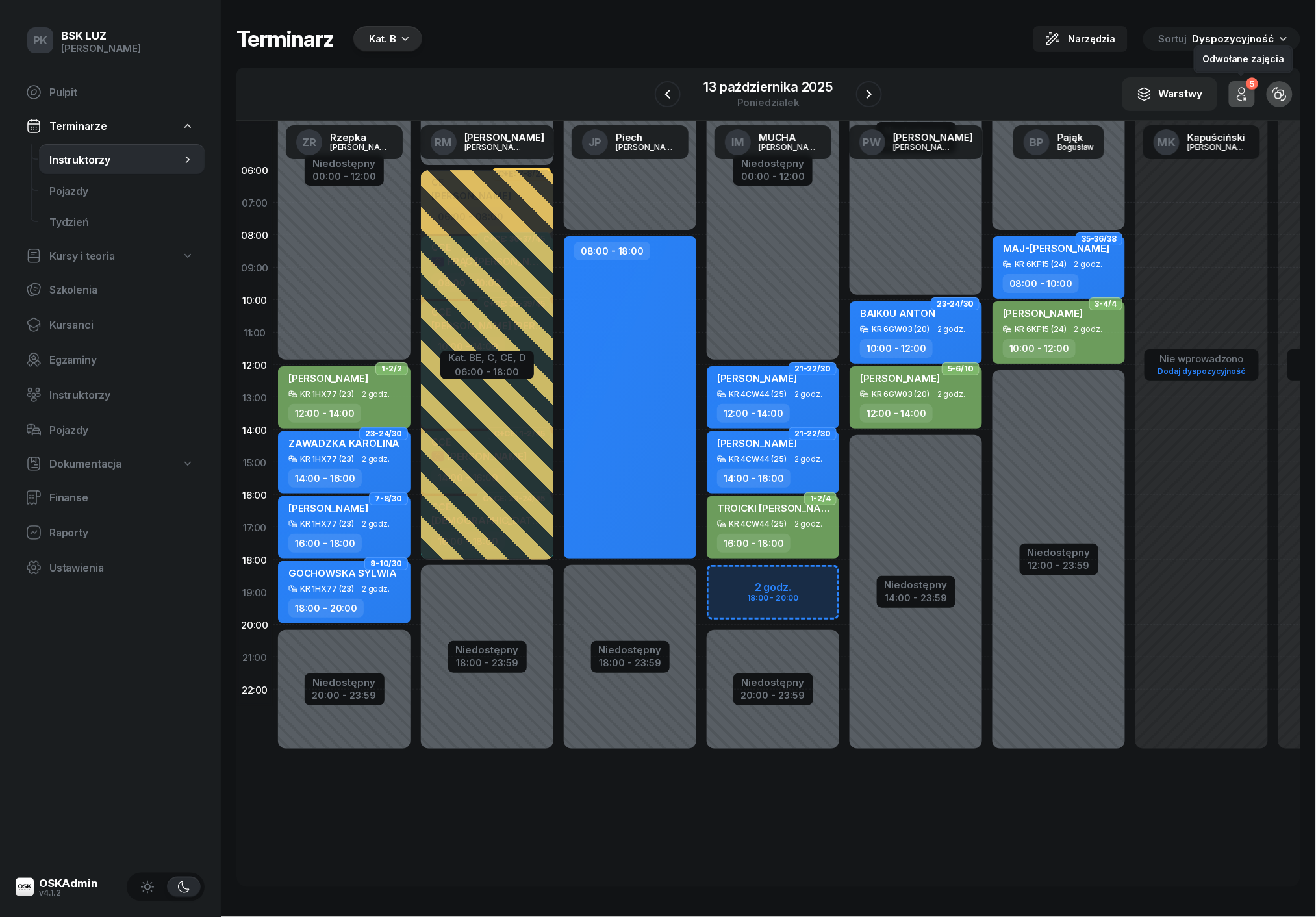
click at [1243, 97] on icon "button" at bounding box center [1242, 94] width 15 height 15
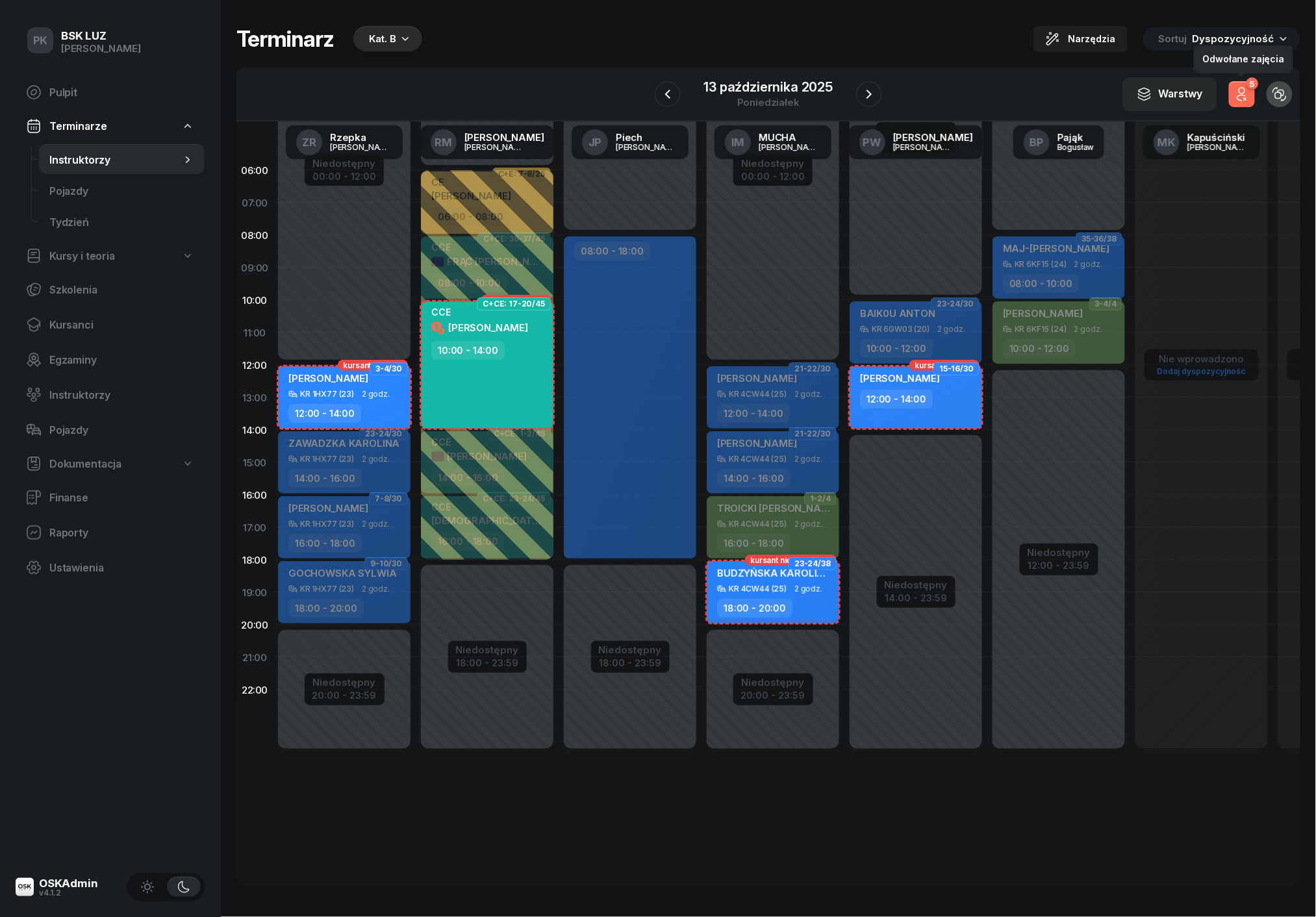
click at [1238, 99] on icon "button" at bounding box center [1242, 94] width 15 height 15
